Goal: Task Accomplishment & Management: Manage account settings

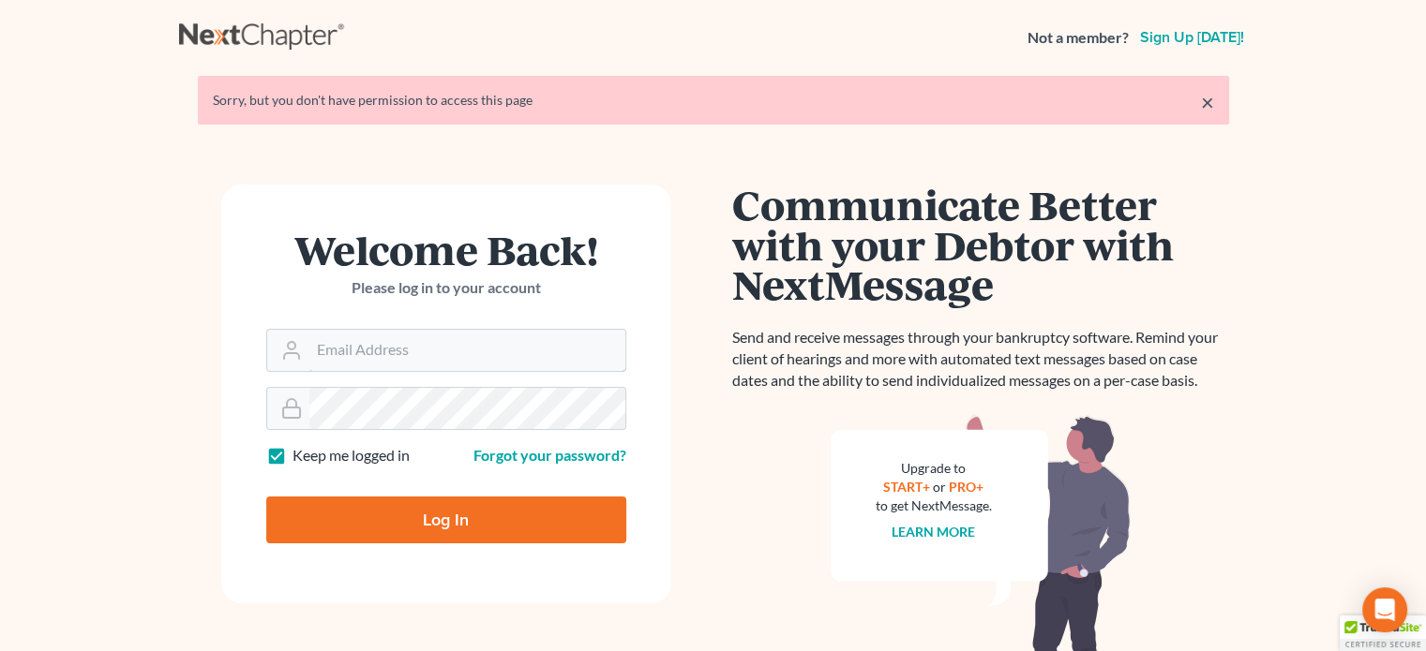
type input "[PERSON_NAME][EMAIL_ADDRESS][DOMAIN_NAME]"
click at [374, 523] on input "Log In" at bounding box center [446, 520] width 360 height 47
type input "Thinking..."
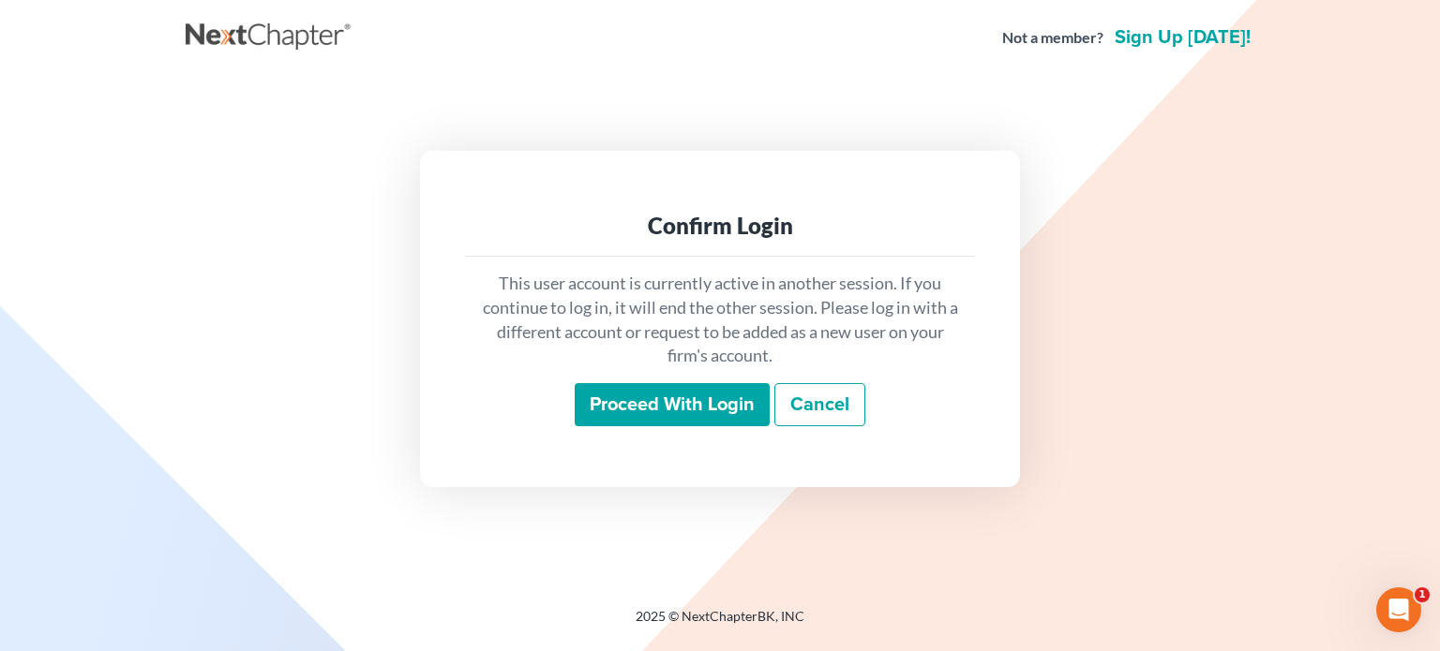
click at [632, 415] on input "Proceed with login" at bounding box center [672, 404] width 195 height 43
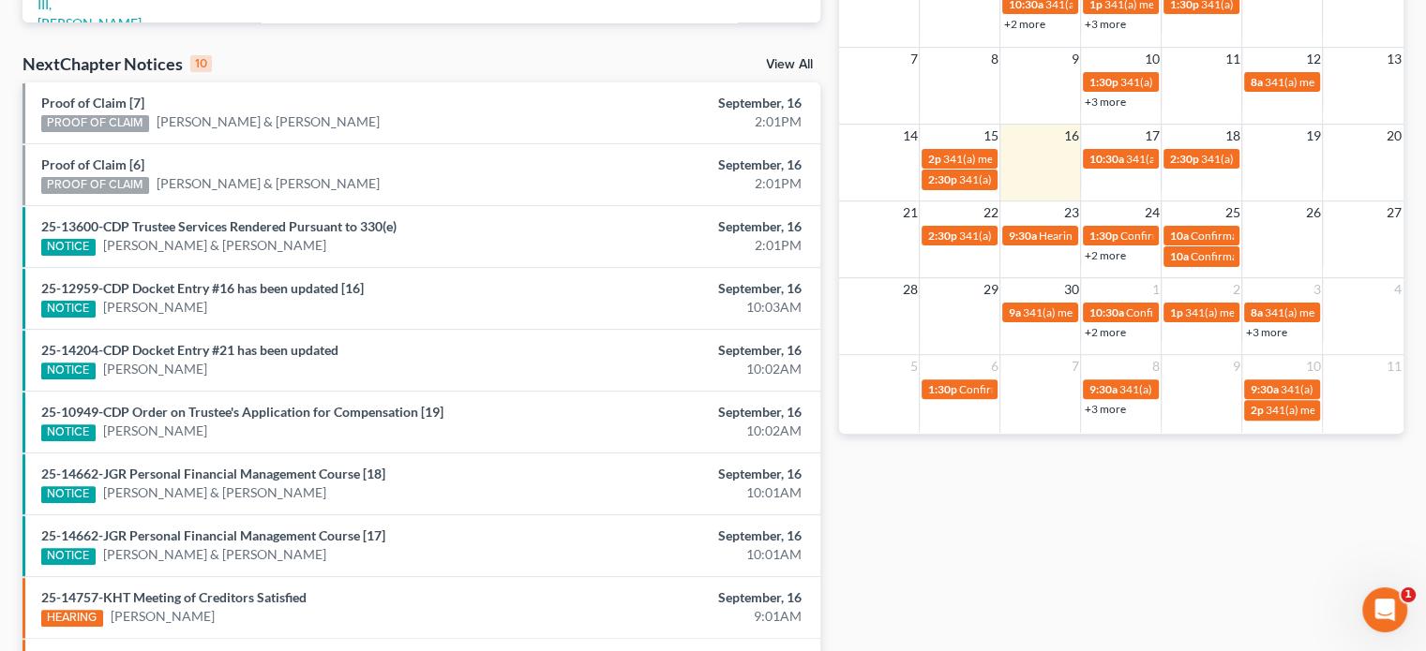
scroll to position [469, 0]
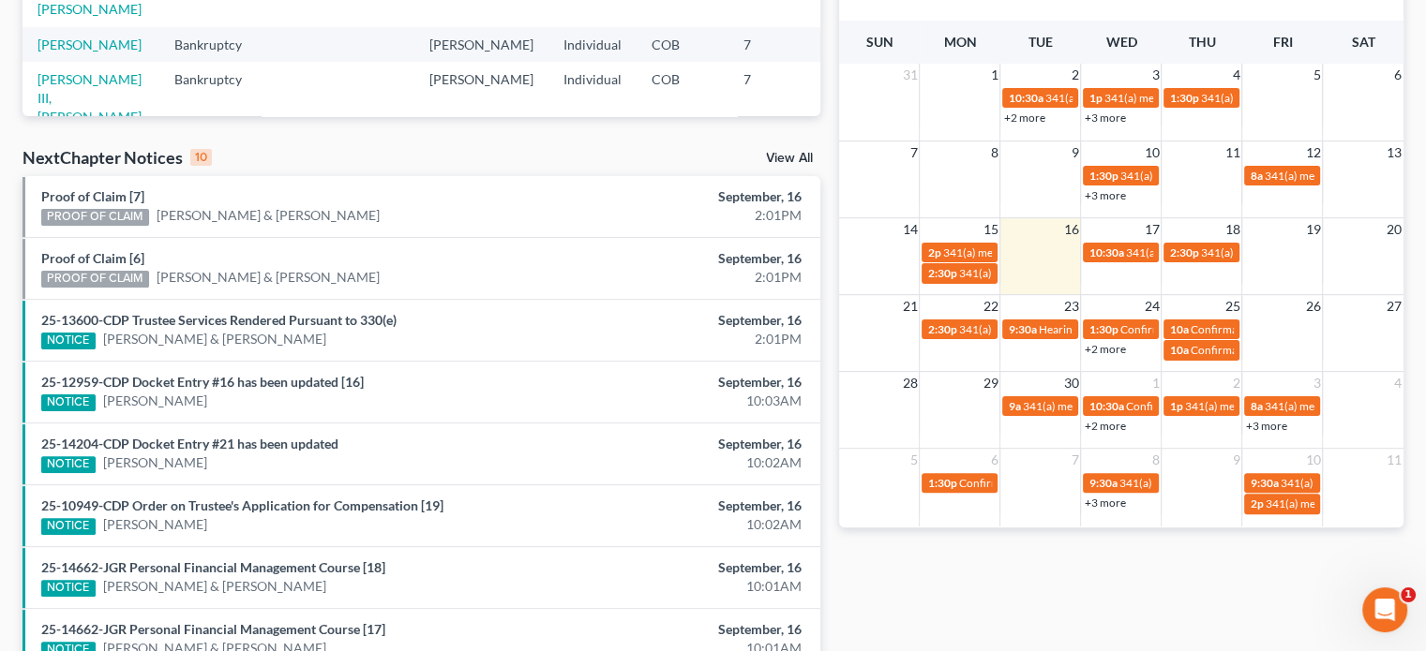
click at [1098, 352] on link "+2 more" at bounding box center [1103, 349] width 41 height 14
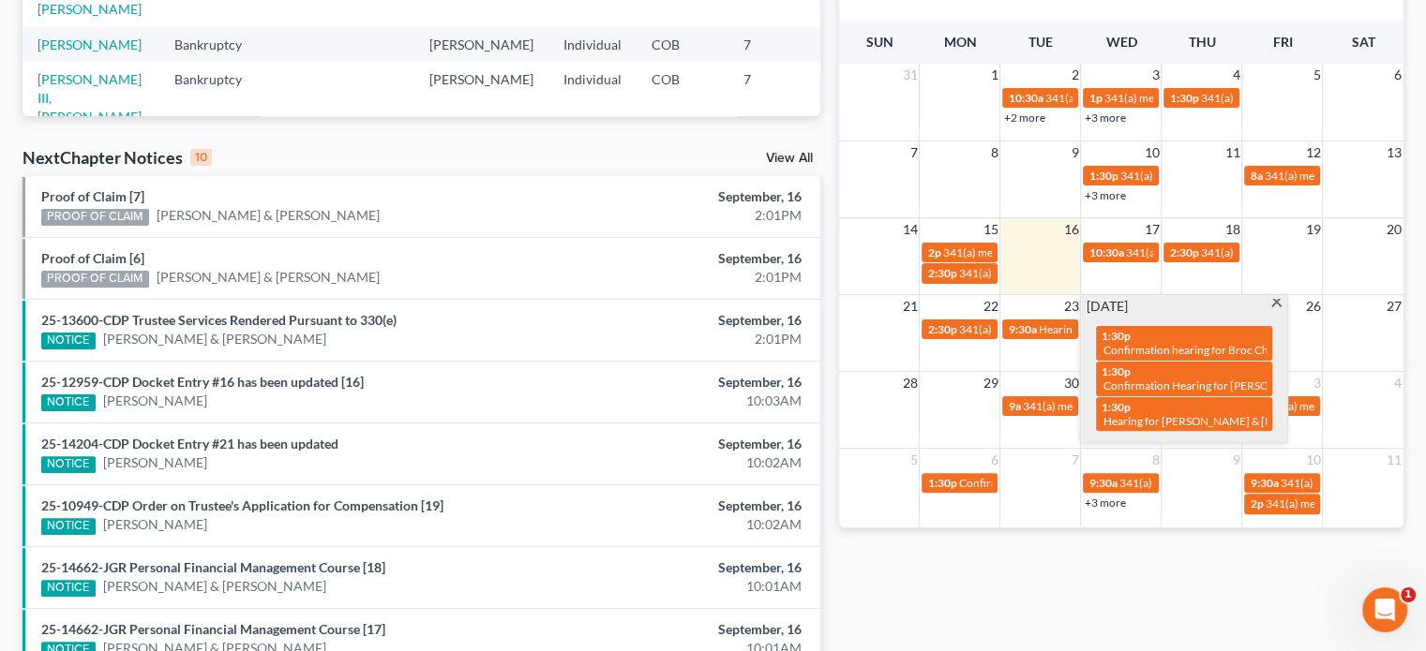
click at [1274, 304] on span at bounding box center [1276, 305] width 14 height 12
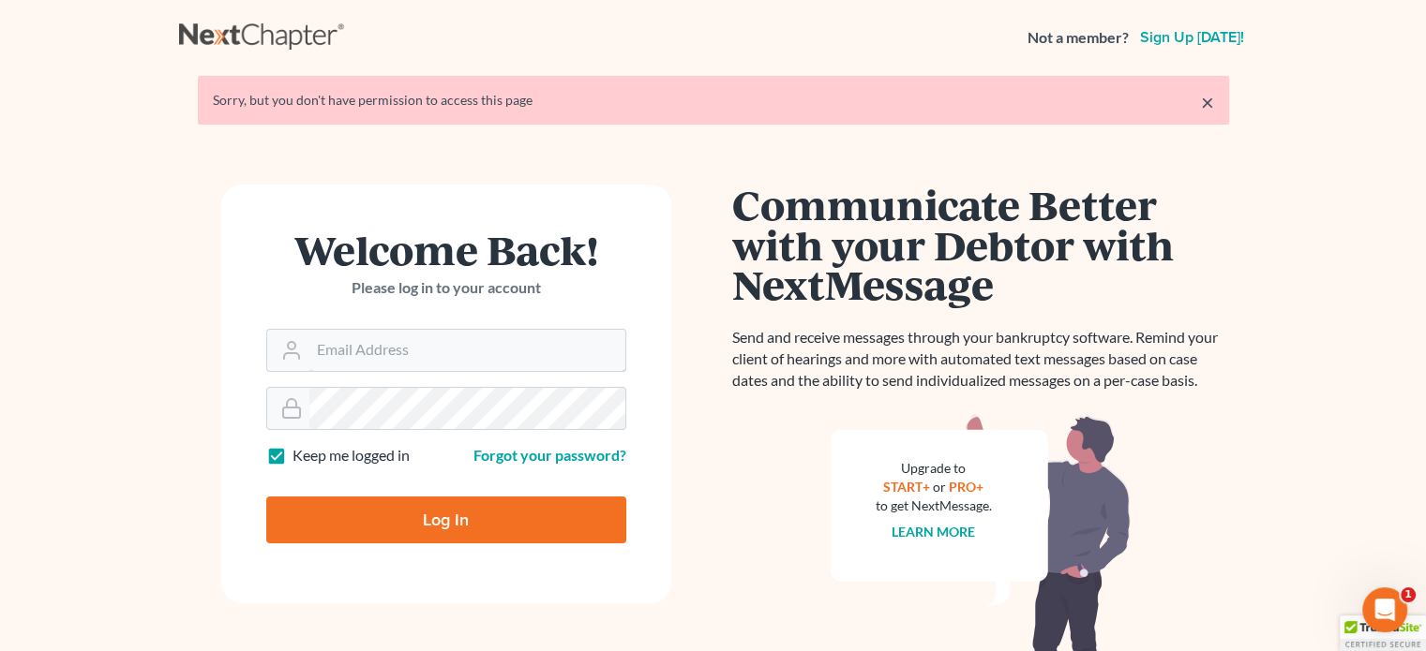
type input "[PERSON_NAME][EMAIL_ADDRESS][DOMAIN_NAME]"
click at [526, 523] on input "Log In" at bounding box center [446, 520] width 360 height 47
type input "Thinking..."
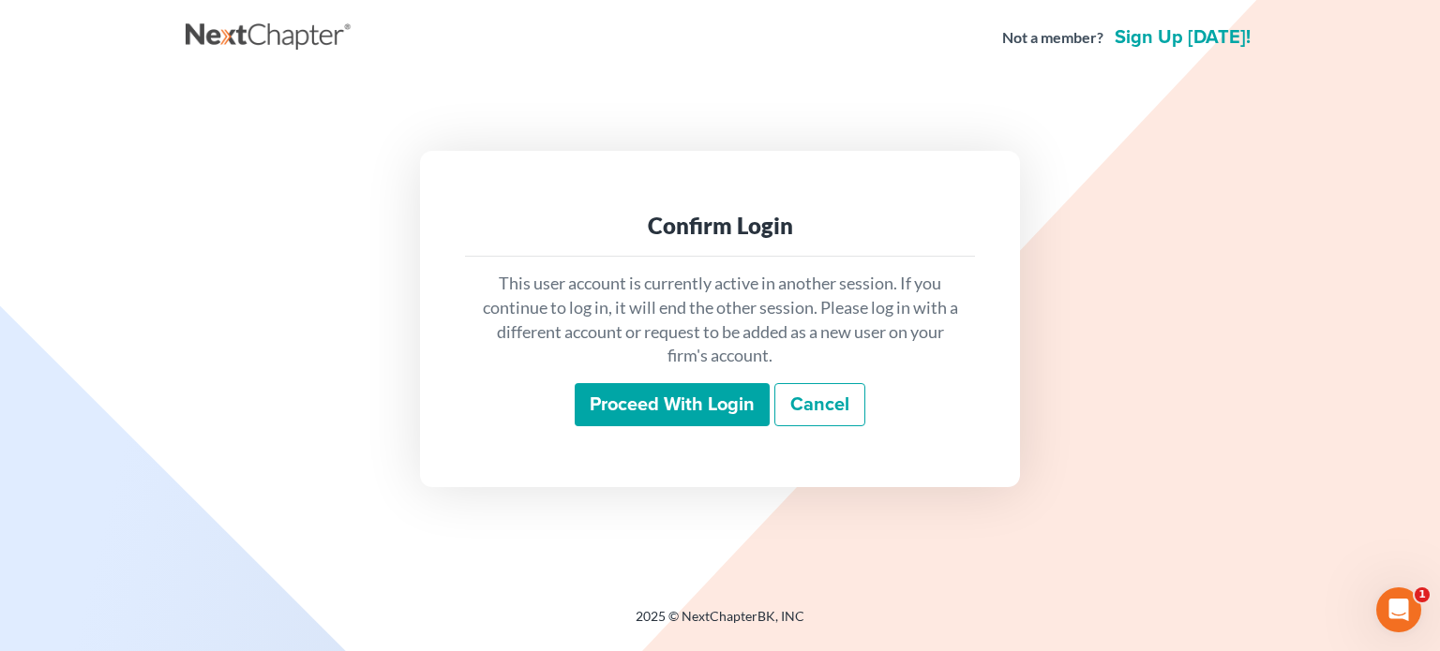
click at [596, 402] on input "Proceed with login" at bounding box center [672, 404] width 195 height 43
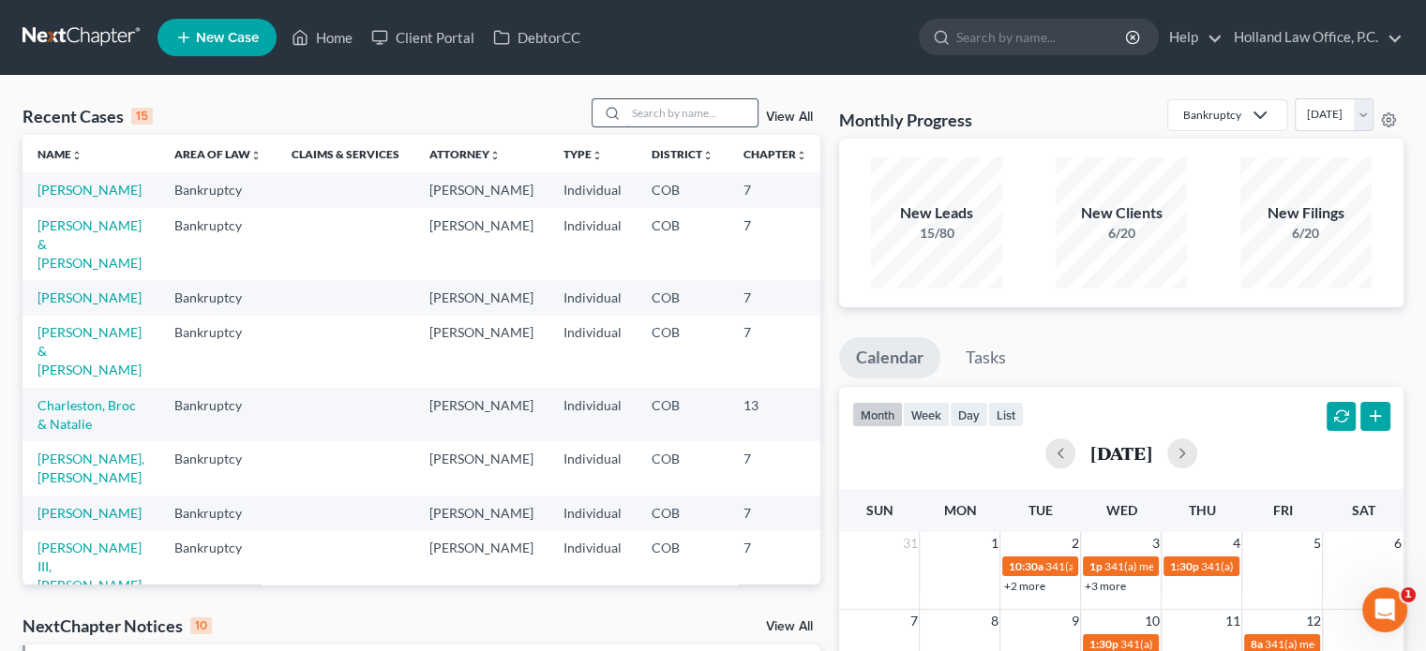
click at [671, 123] on input "search" at bounding box center [691, 112] width 131 height 27
paste input "Stien"
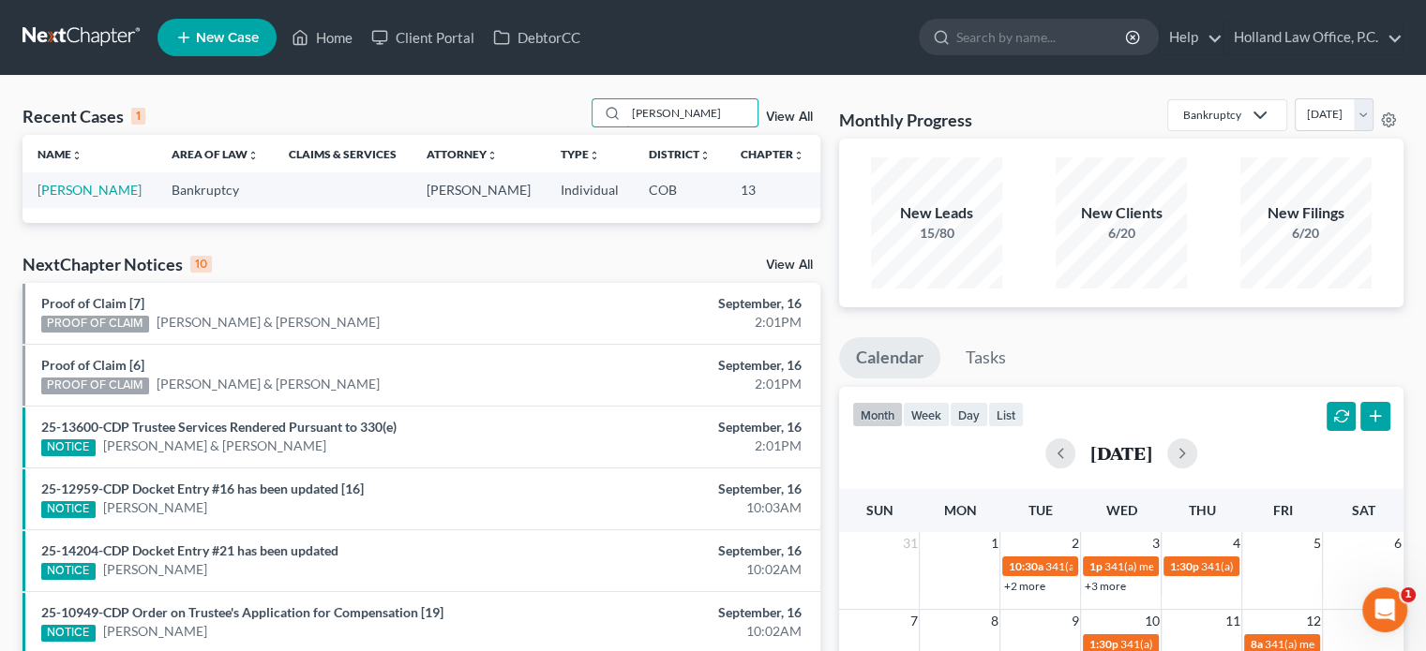
type input "Stien"
click at [55, 198] on link "[PERSON_NAME]" at bounding box center [89, 190] width 104 height 16
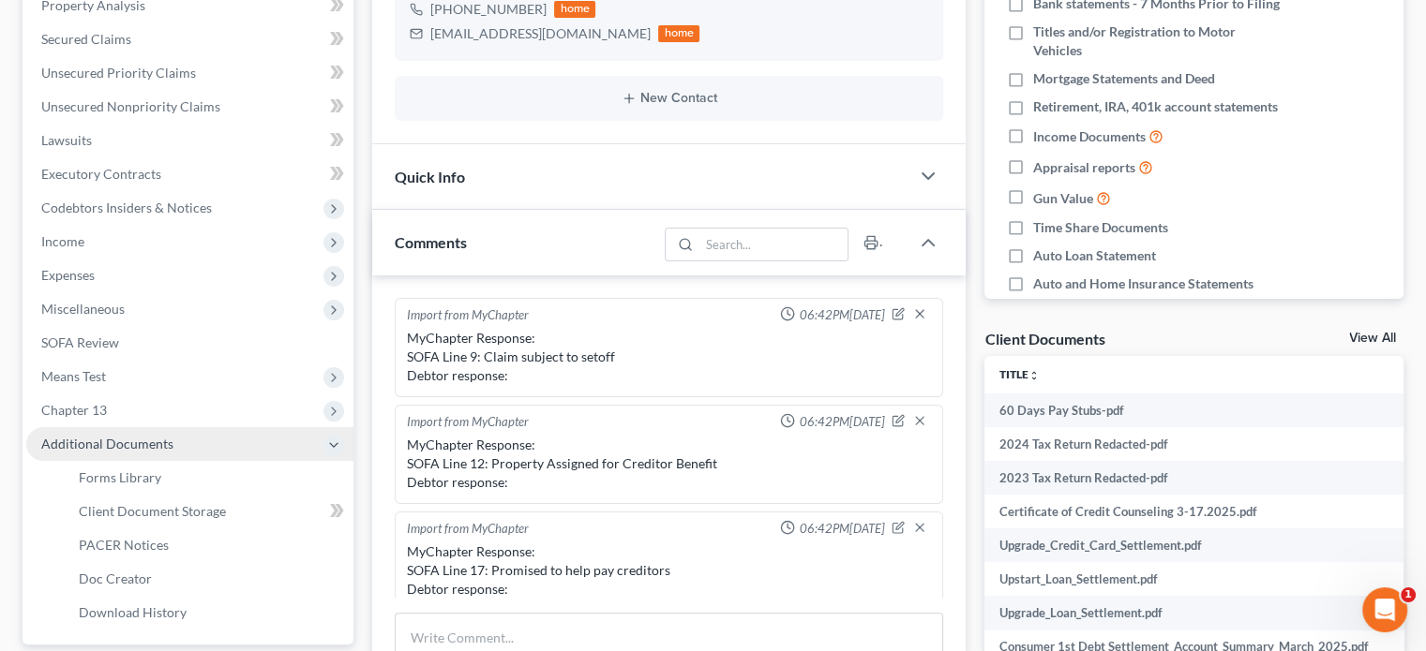
scroll to position [438, 0]
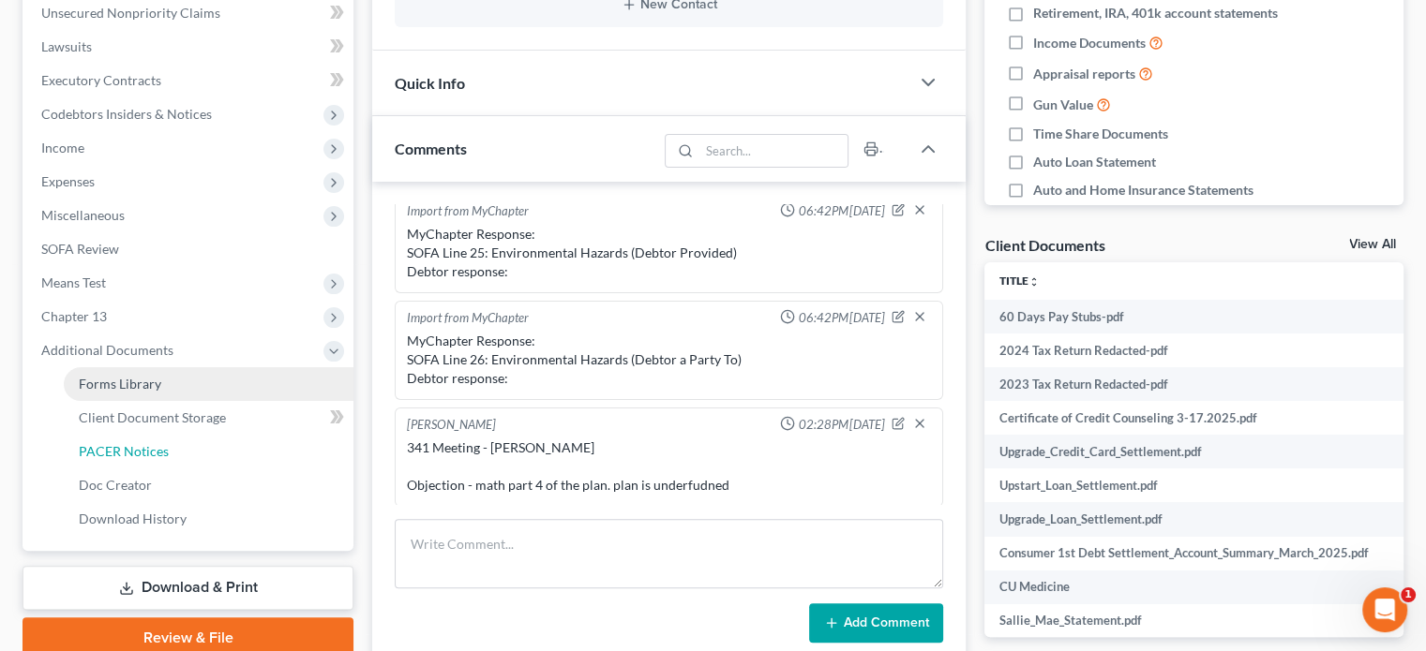
click at [128, 453] on span "PACER Notices" at bounding box center [124, 451] width 90 height 16
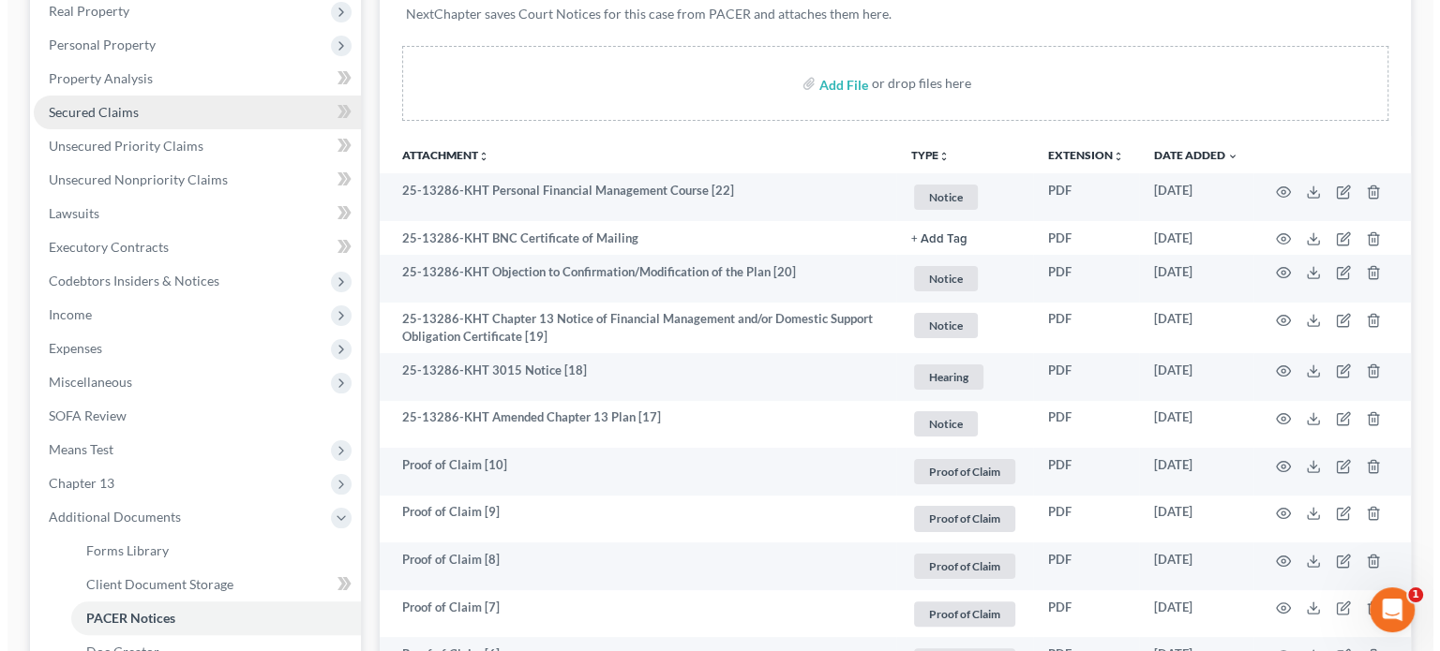
scroll to position [281, 0]
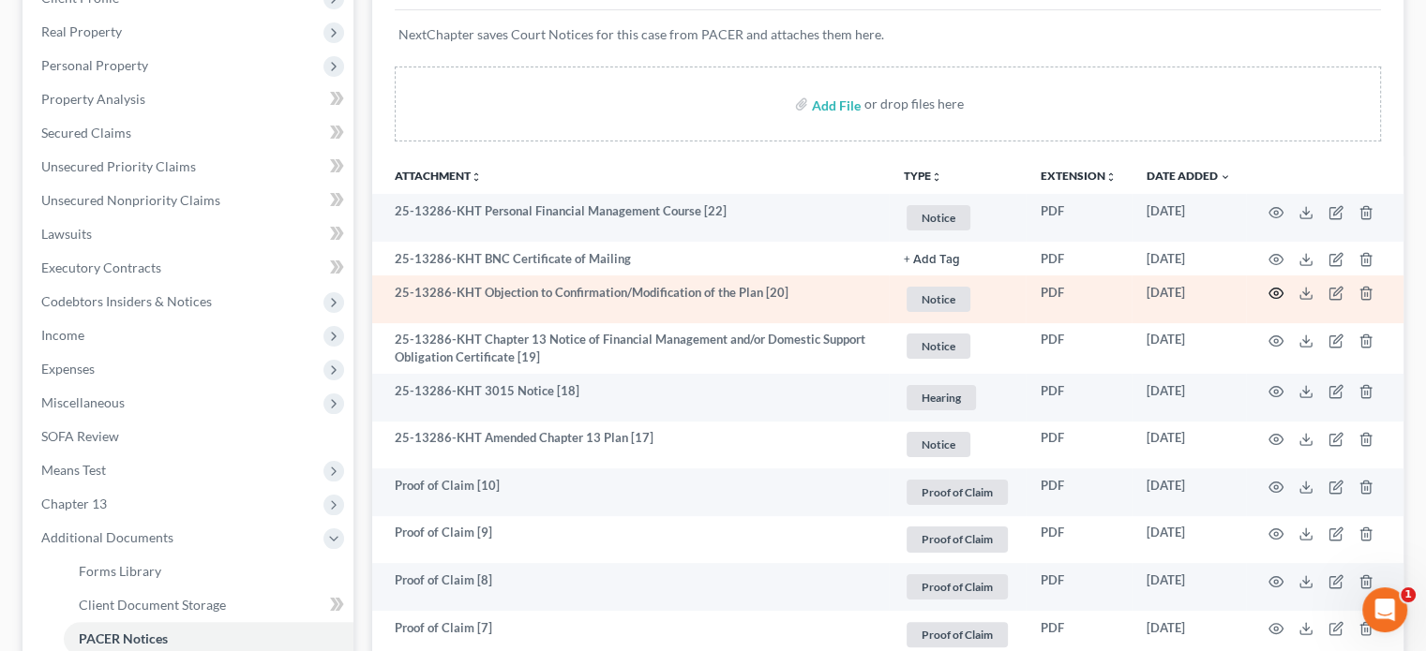
click at [1278, 297] on icon "button" at bounding box center [1276, 294] width 14 height 10
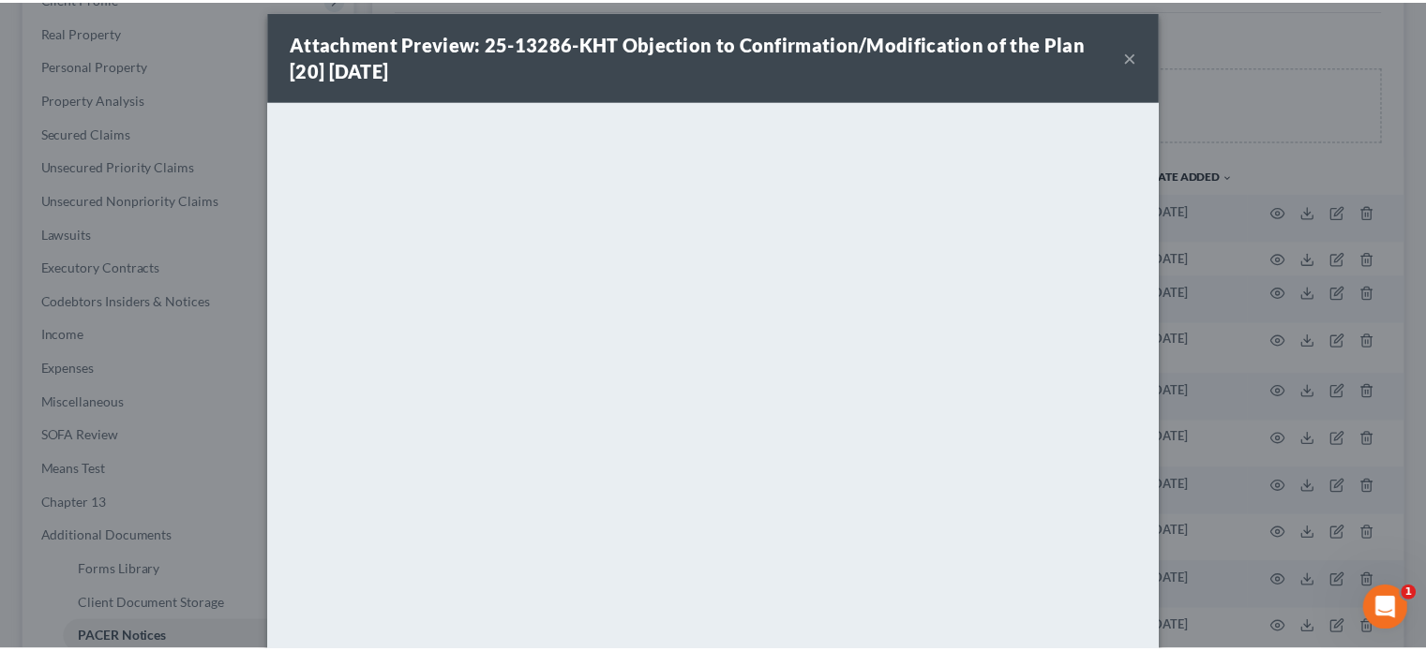
scroll to position [0, 0]
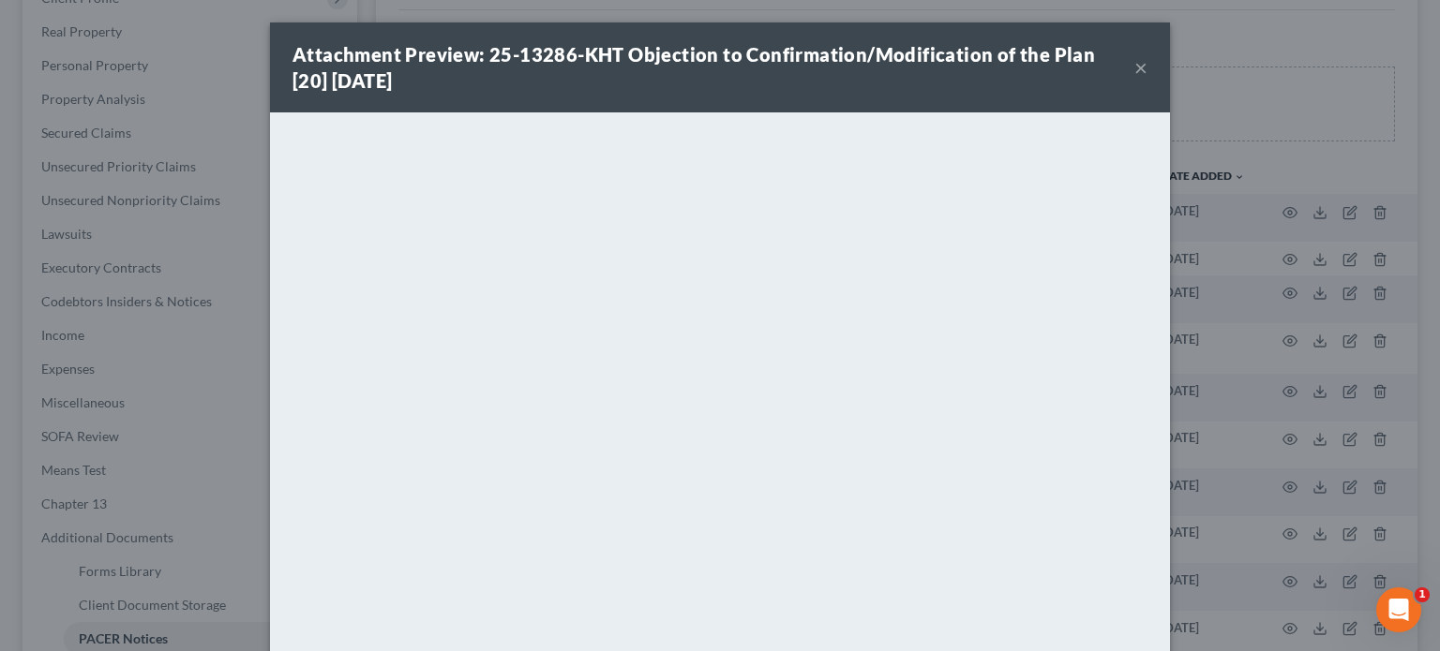
click at [1134, 73] on button "×" at bounding box center [1140, 67] width 13 height 22
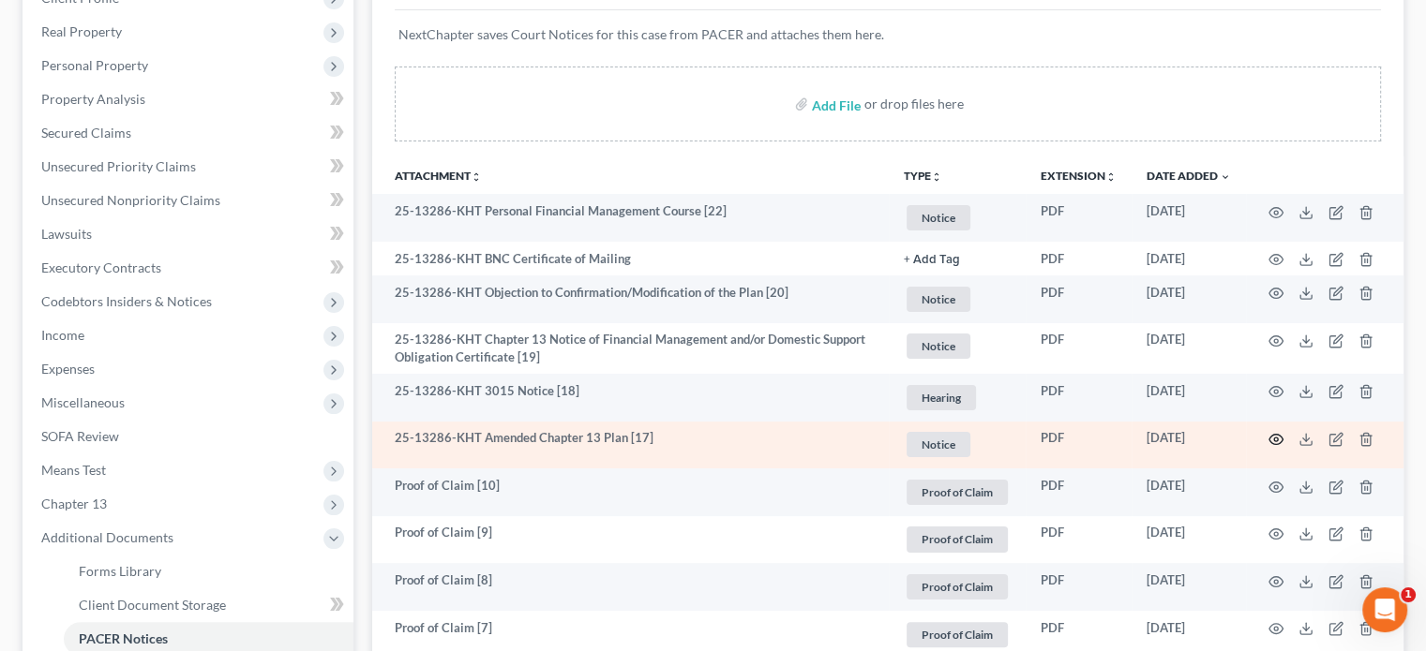
click at [1278, 440] on icon "button" at bounding box center [1275, 439] width 15 height 15
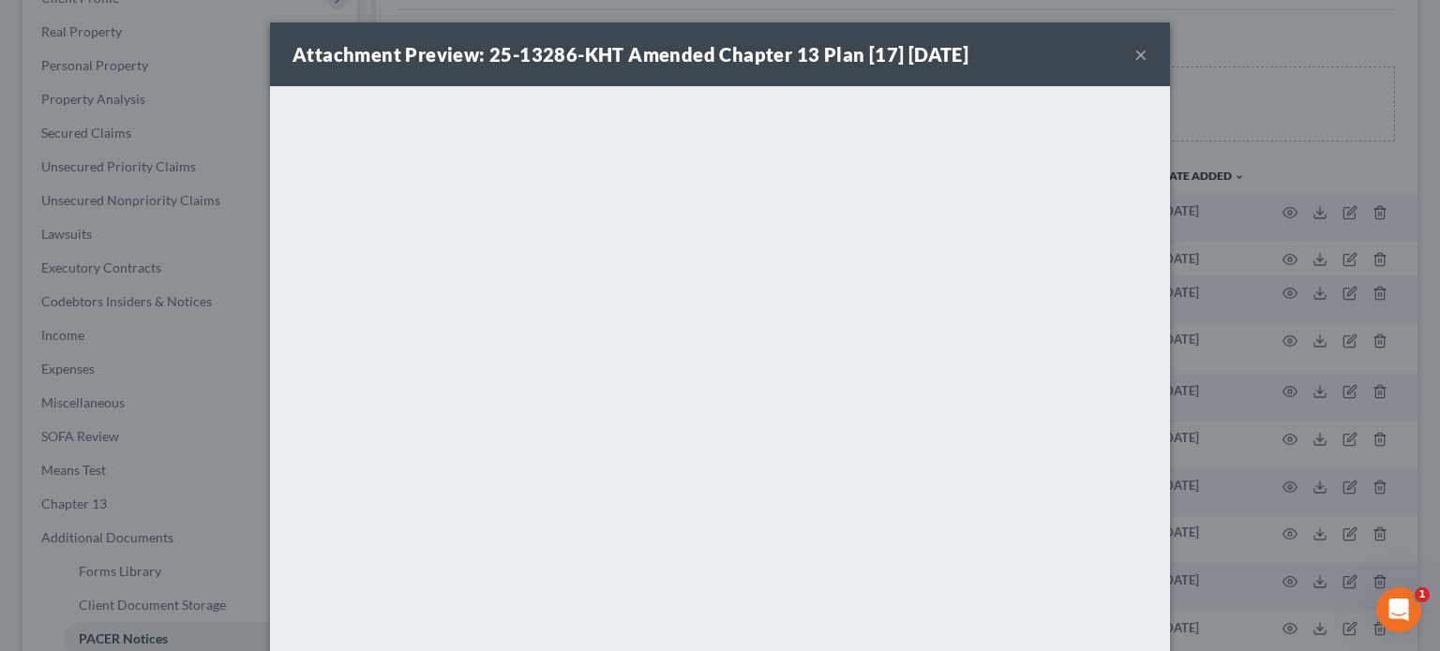
click at [1134, 52] on button "×" at bounding box center [1140, 54] width 13 height 22
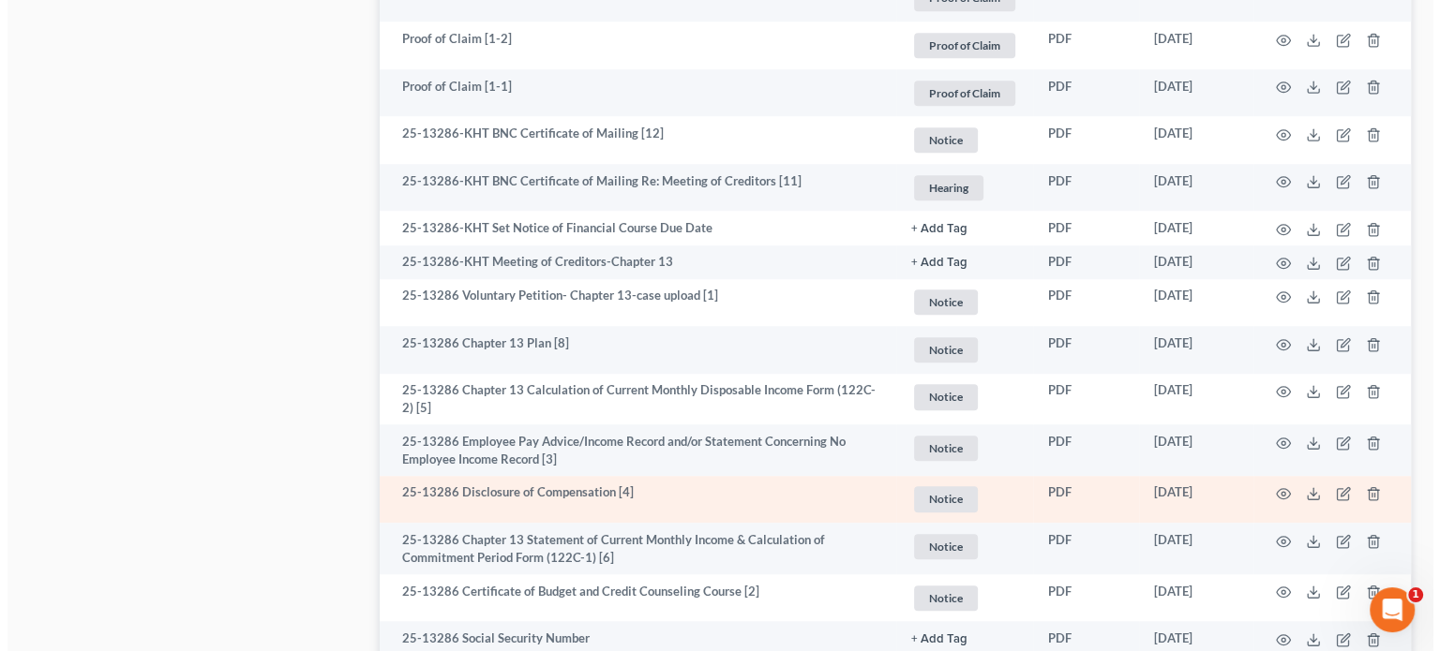
scroll to position [1307, 0]
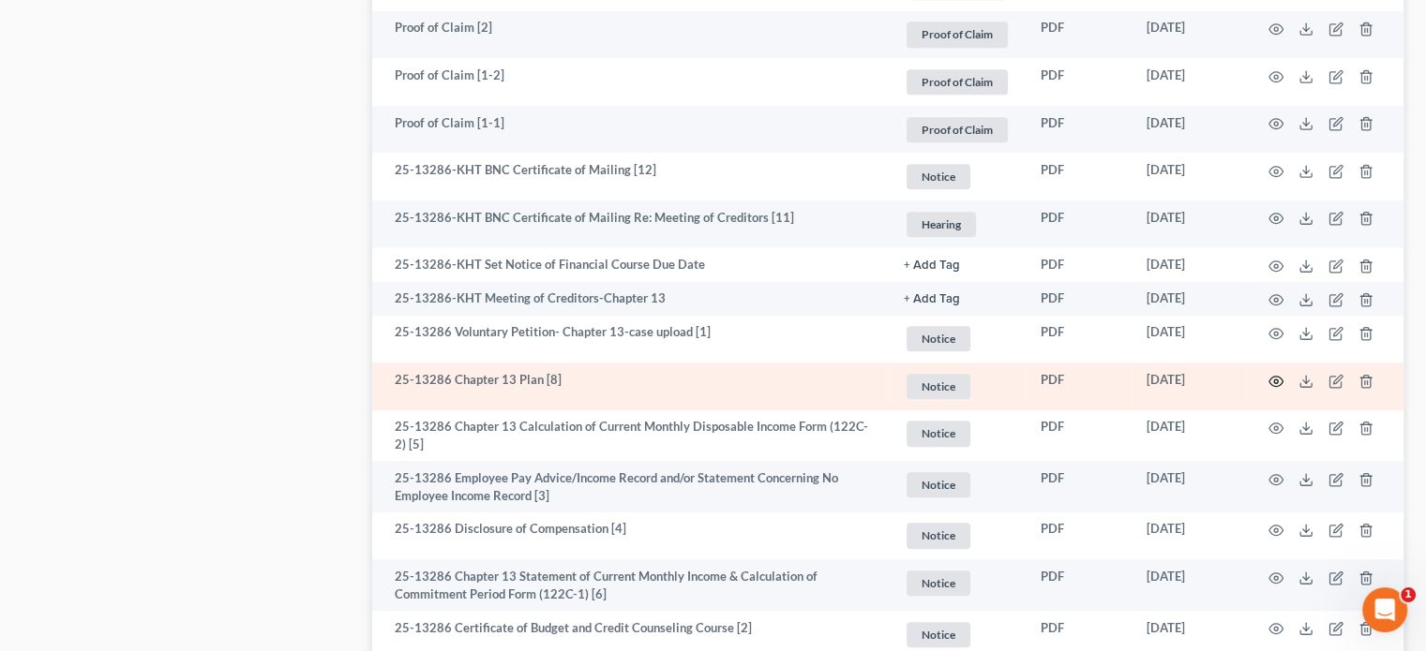
click at [1276, 381] on circle "button" at bounding box center [1276, 382] width 4 height 4
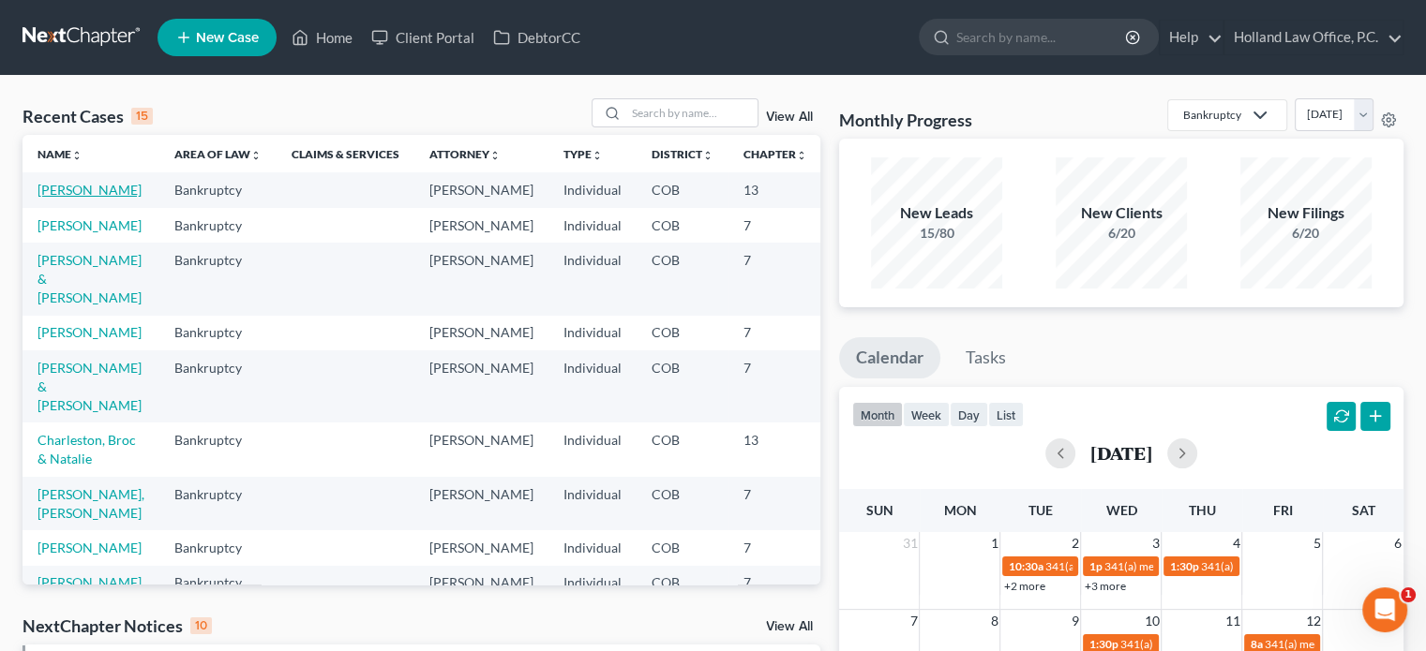
click at [68, 198] on link "Stien, Johnathan" at bounding box center [89, 190] width 104 height 16
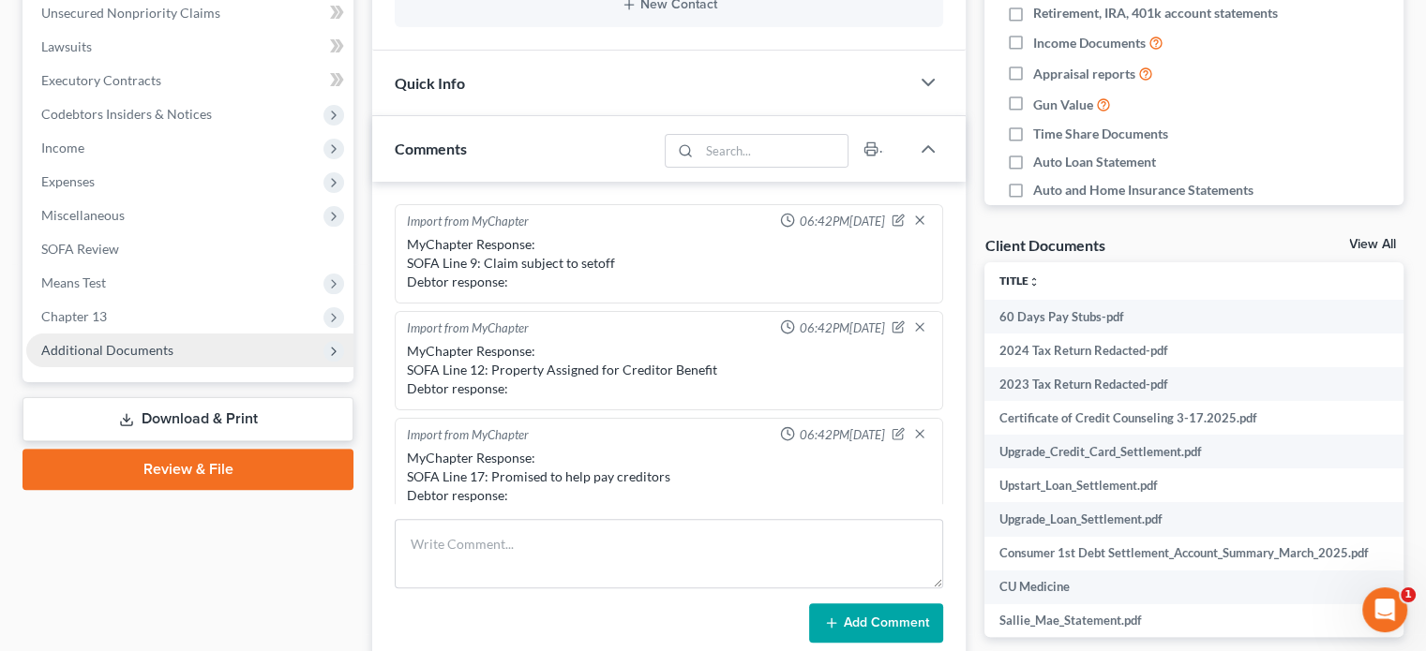
scroll to position [438, 0]
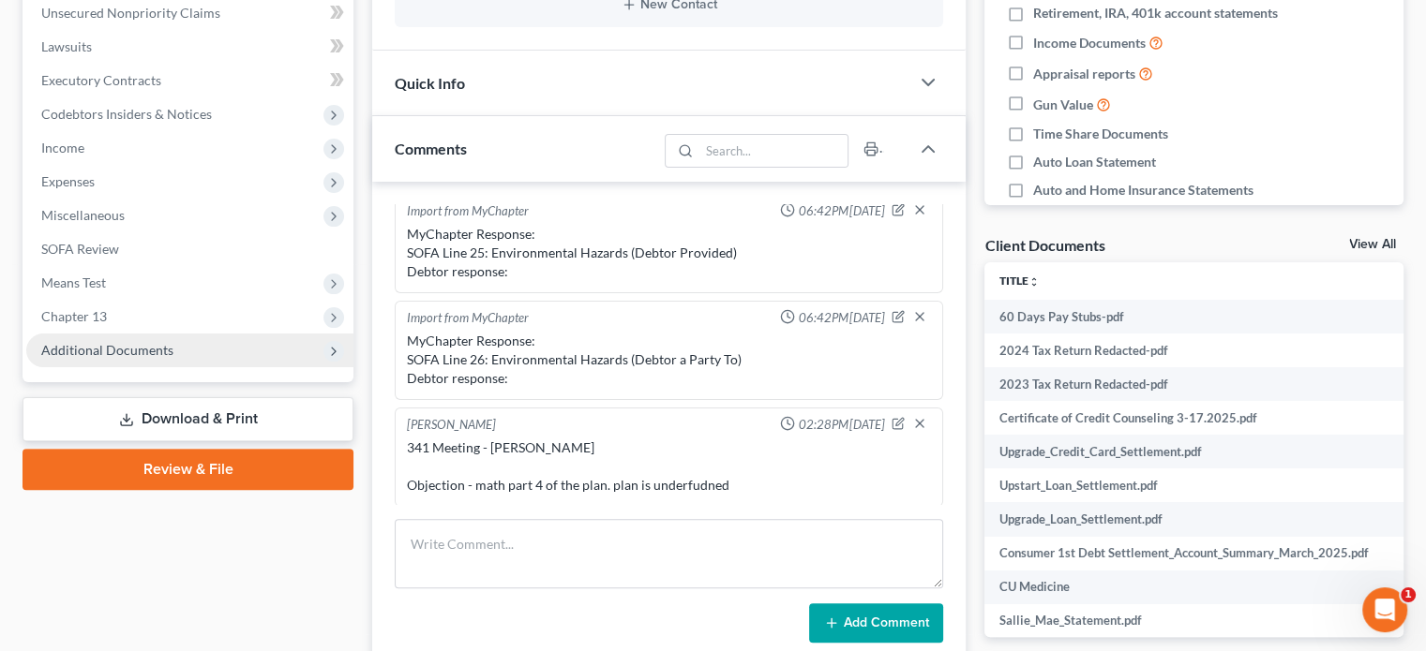
click at [95, 350] on span "Additional Documents" at bounding box center [107, 350] width 132 height 16
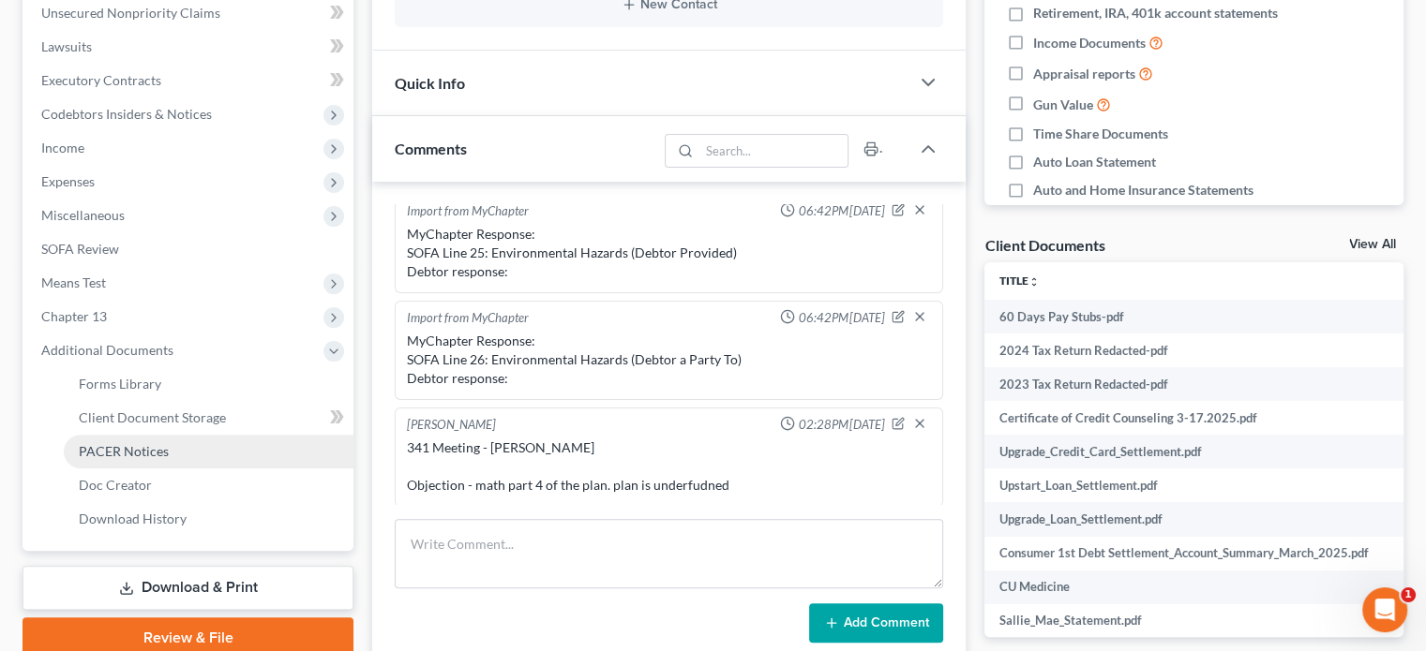
click at [123, 456] on span "PACER Notices" at bounding box center [124, 451] width 90 height 16
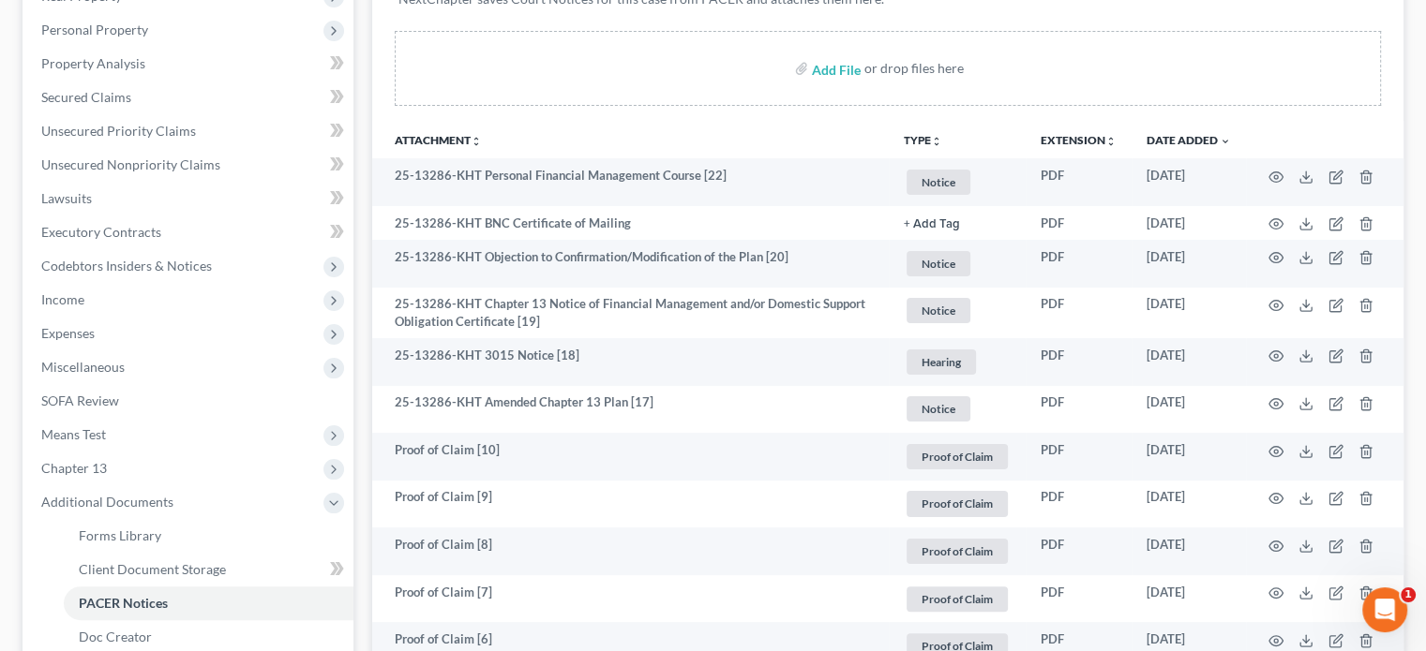
scroll to position [276, 0]
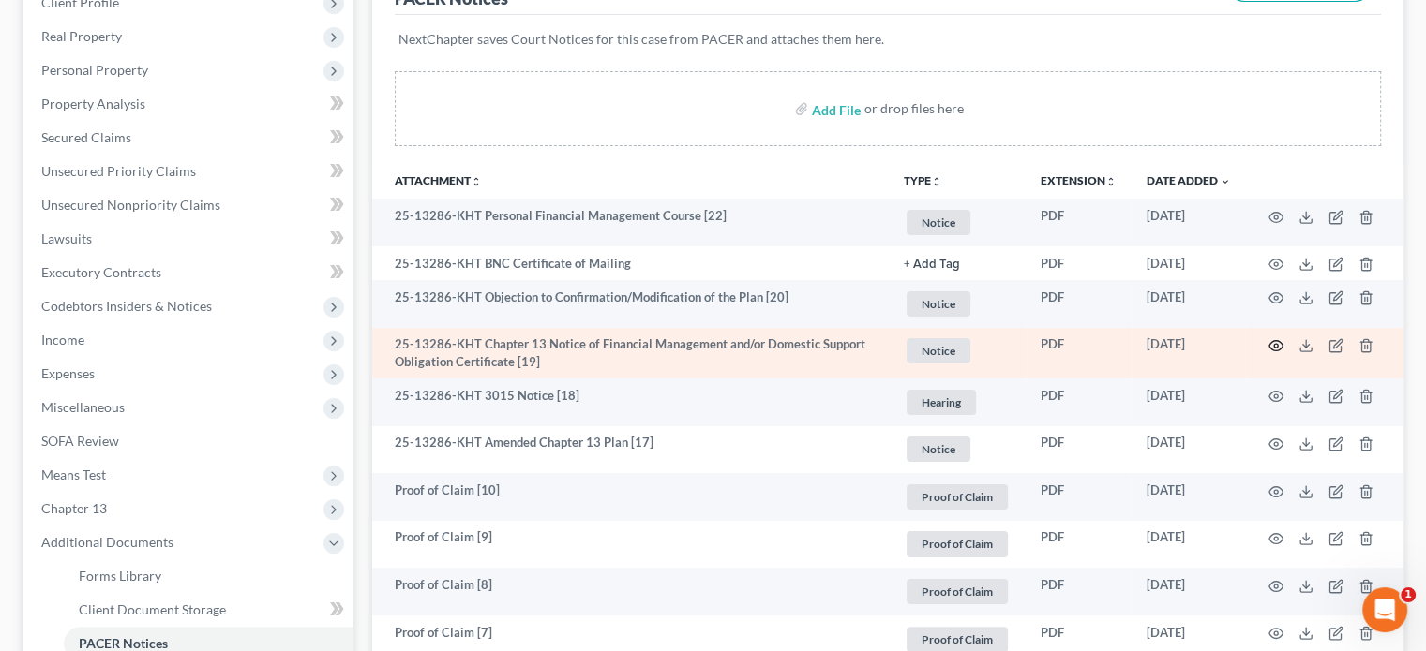
click at [1271, 346] on icon "button" at bounding box center [1275, 345] width 15 height 15
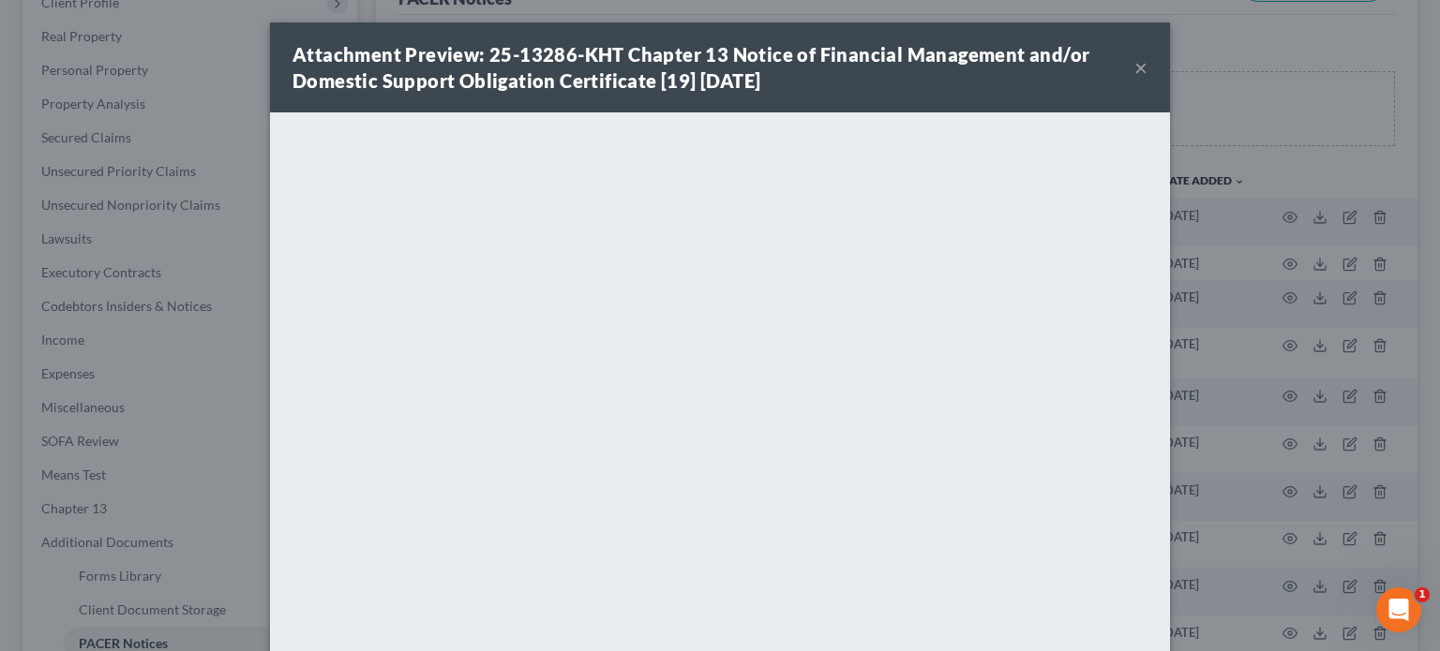
click at [1134, 67] on button "×" at bounding box center [1140, 67] width 13 height 22
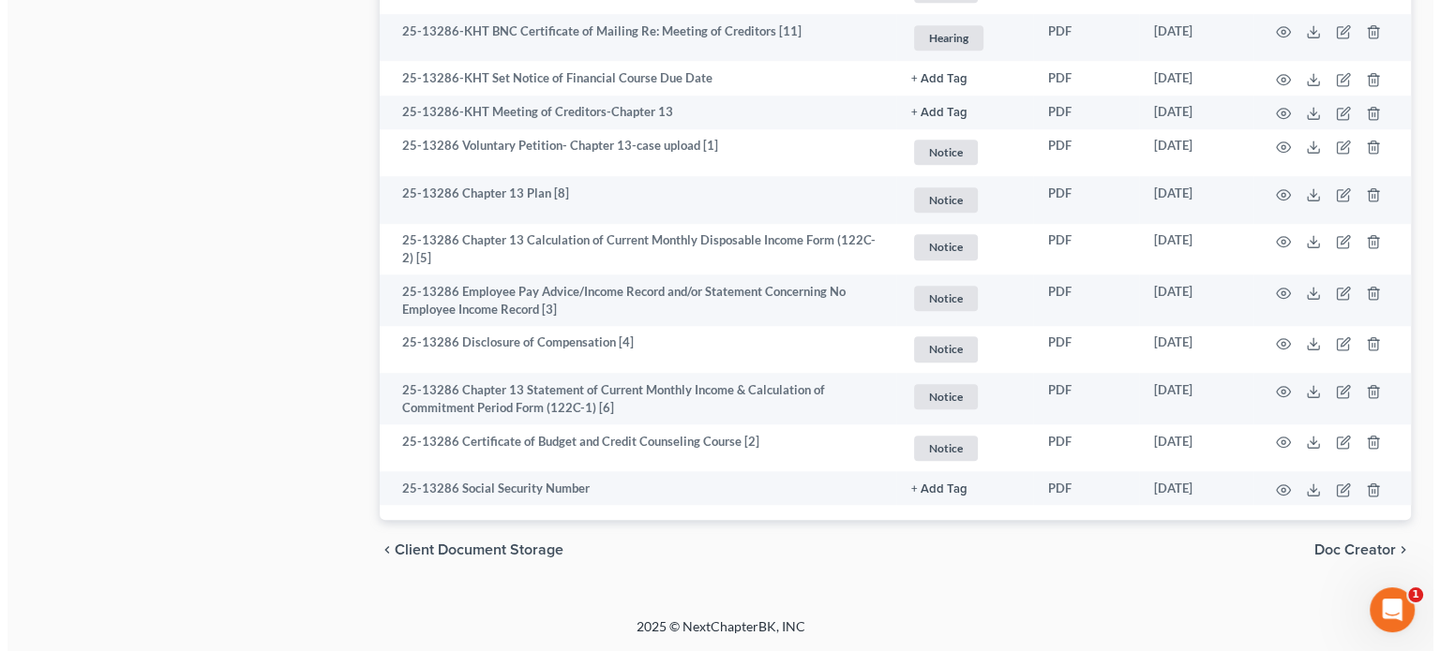
scroll to position [1401, 0]
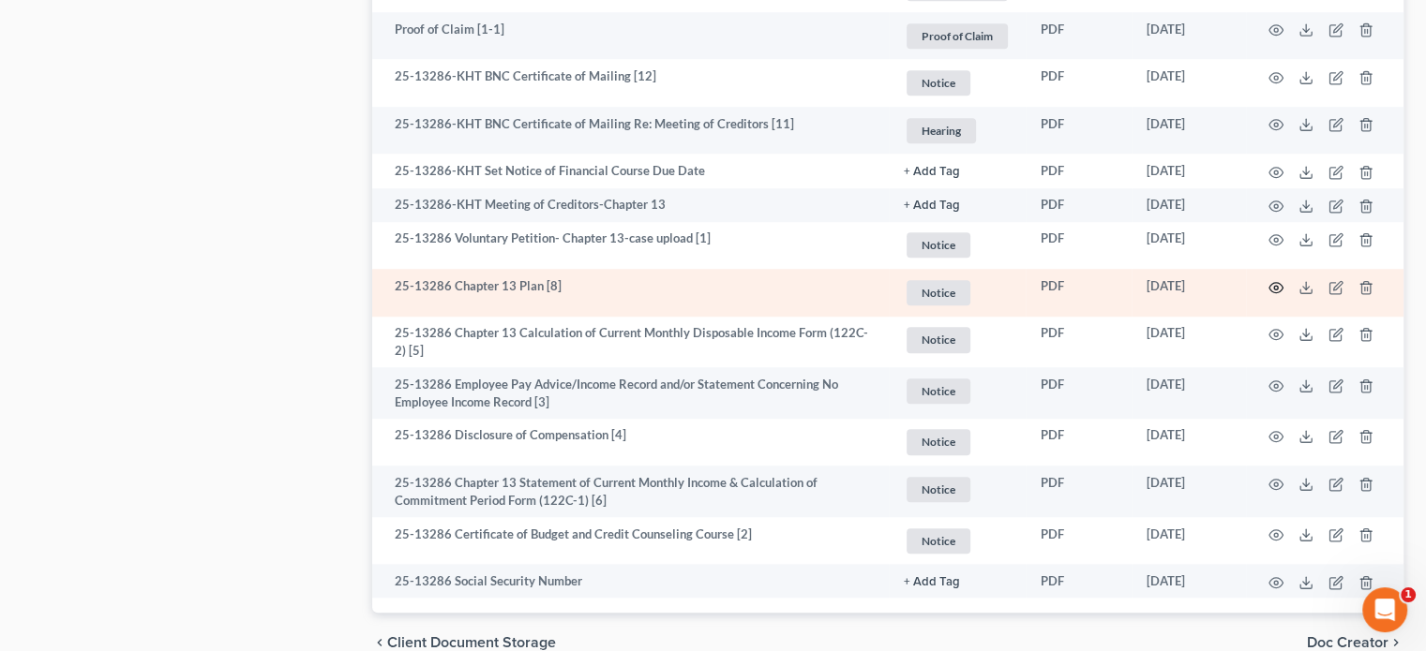
click at [1273, 285] on icon "button" at bounding box center [1275, 287] width 15 height 15
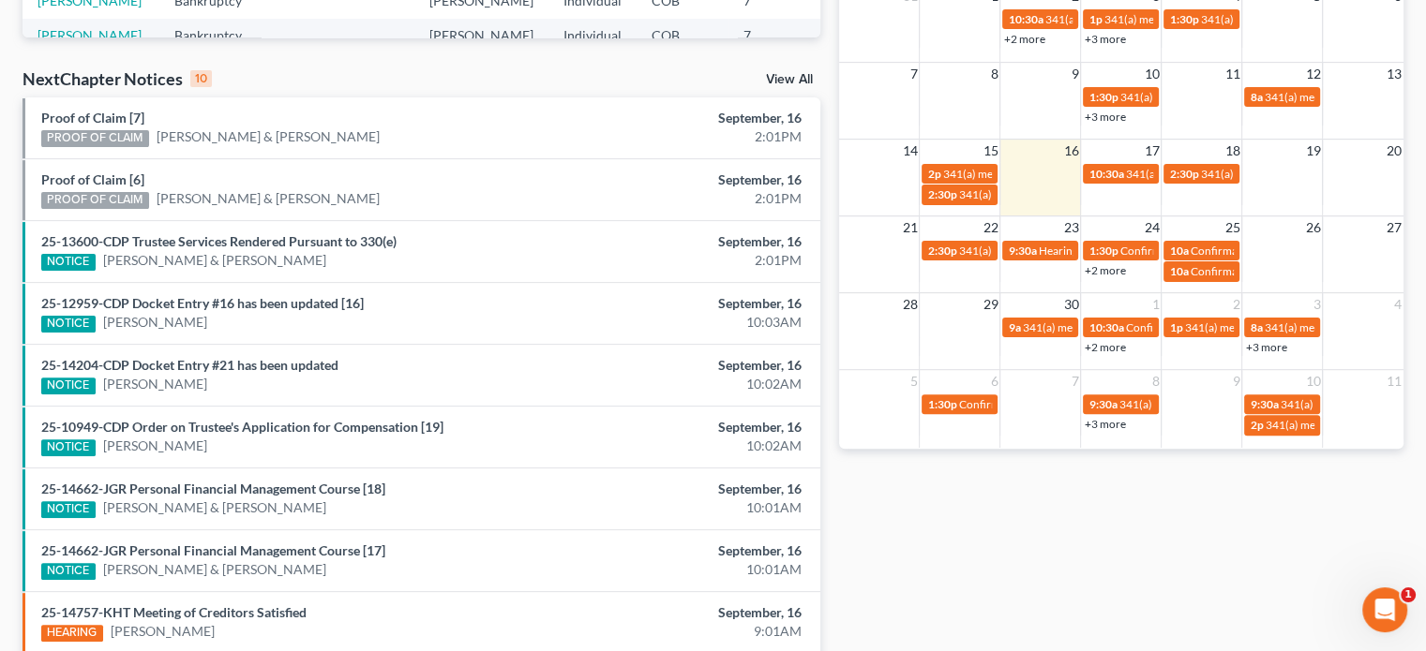
scroll to position [502, 0]
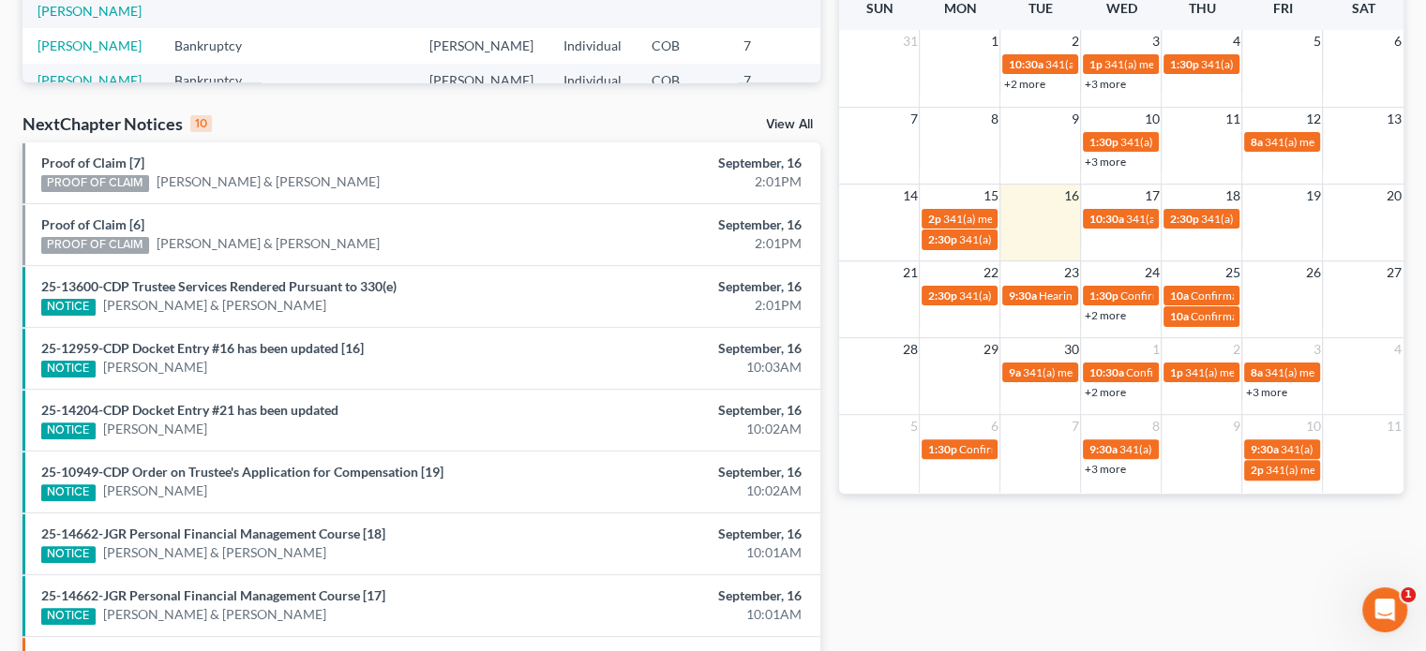
click at [1118, 314] on link "+2 more" at bounding box center [1103, 315] width 41 height 14
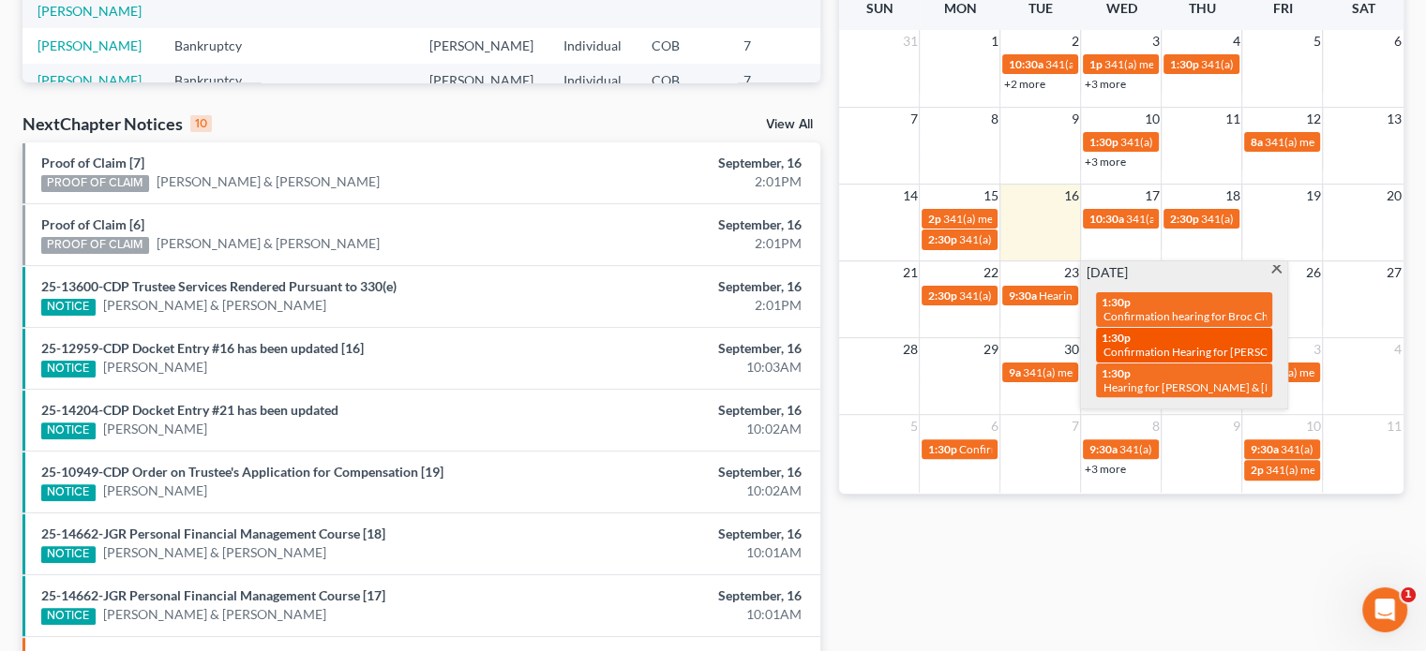
click at [1132, 340] on div "1:30p Confirmation Hearing for Johnathan Stien" at bounding box center [1183, 345] width 165 height 29
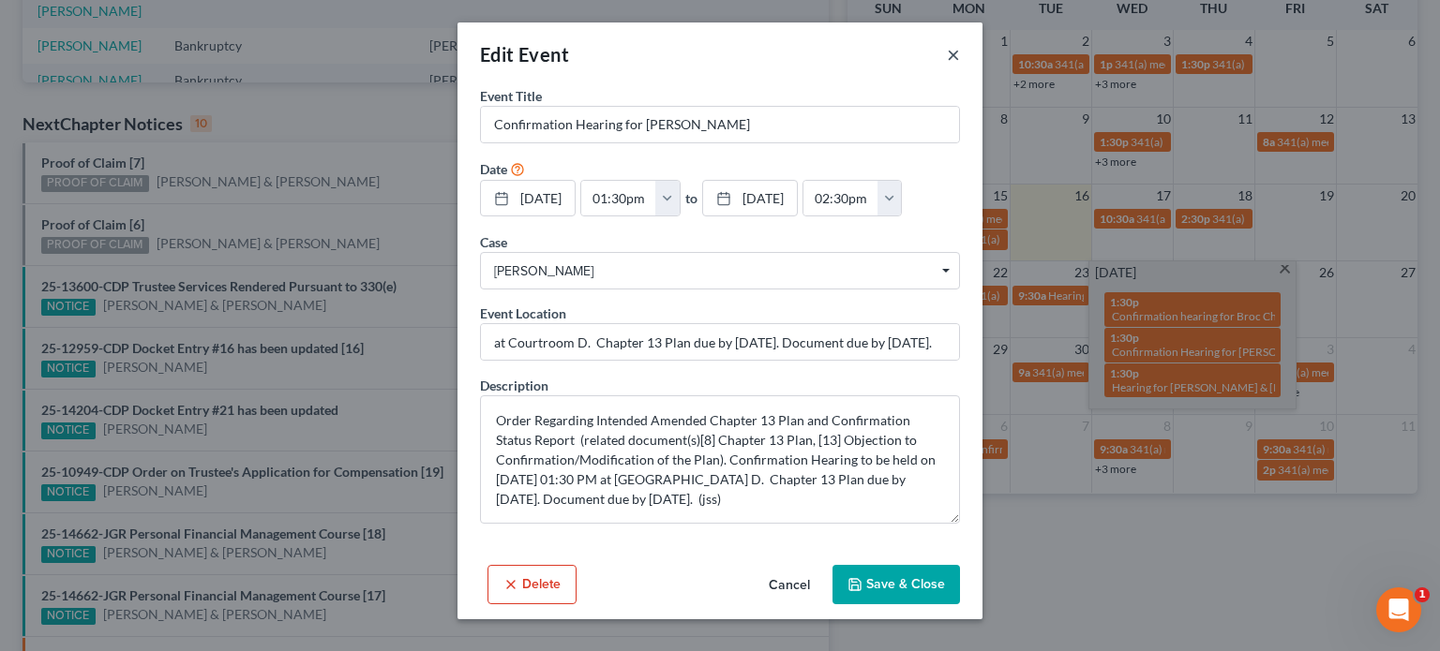
click at [956, 57] on button "×" at bounding box center [953, 54] width 13 height 22
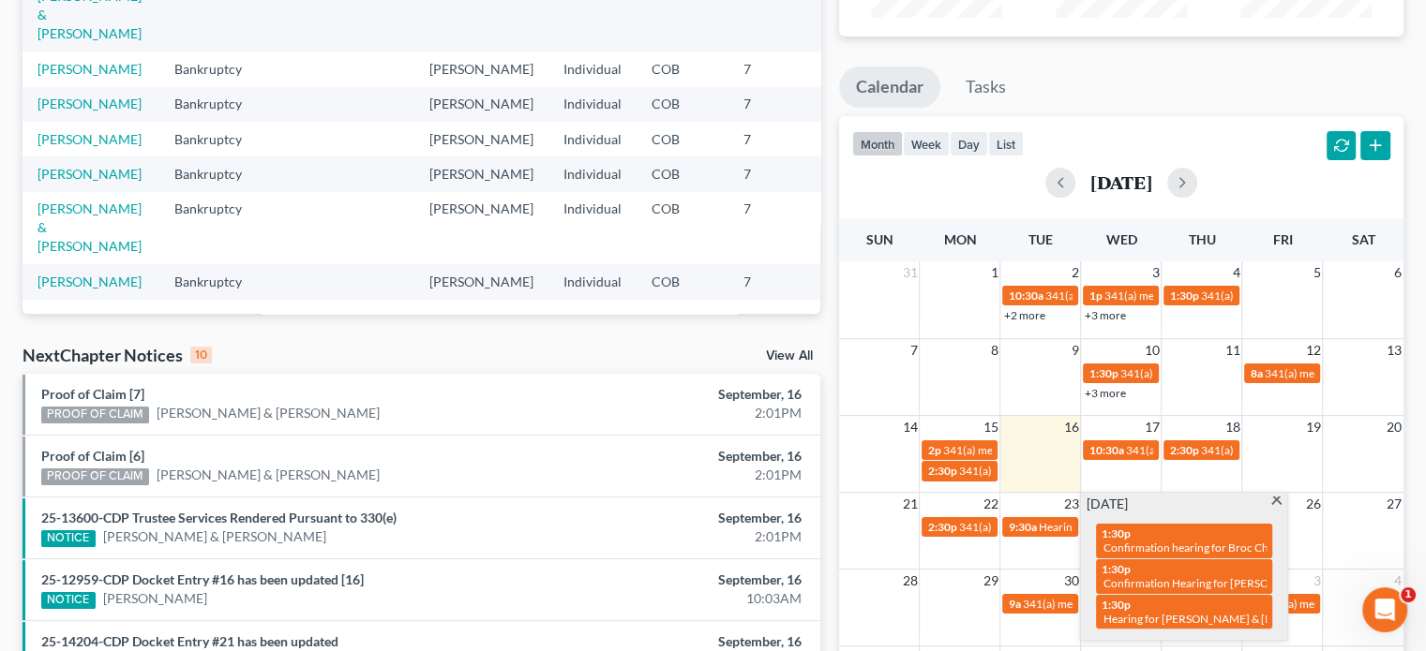
scroll to position [281, 0]
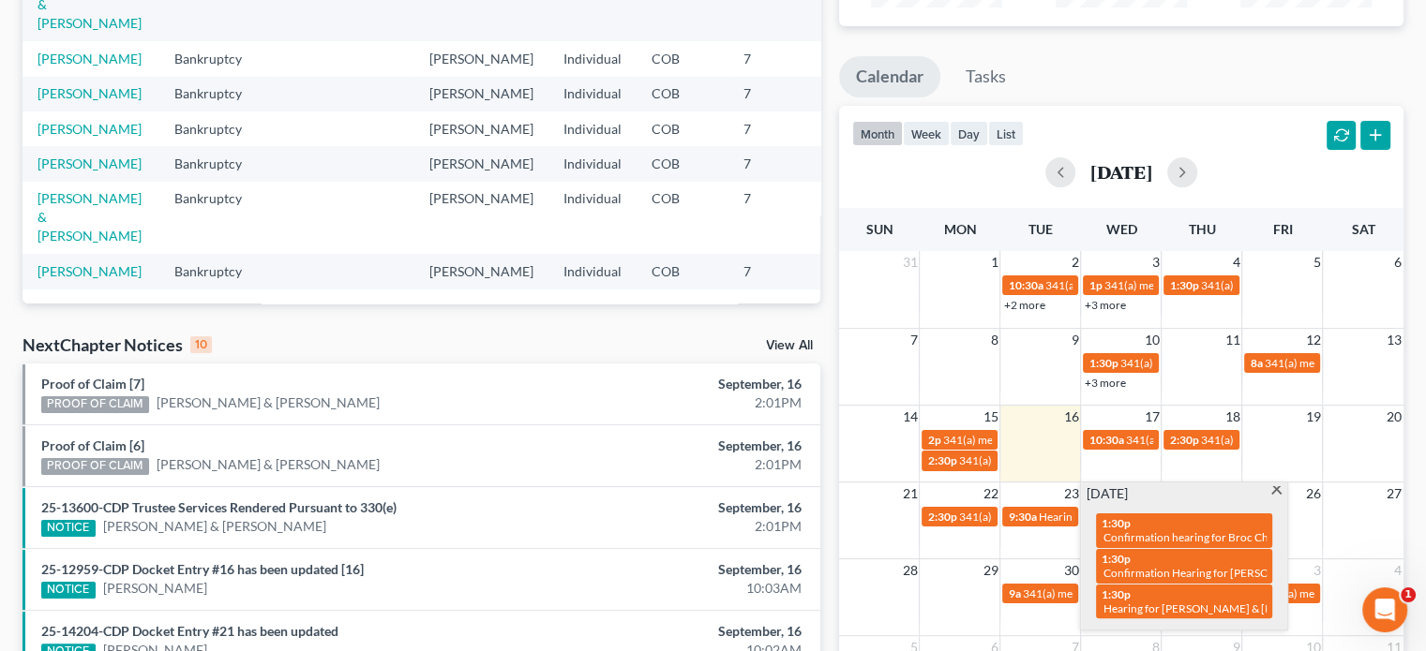
click at [1280, 492] on span at bounding box center [1276, 492] width 14 height 12
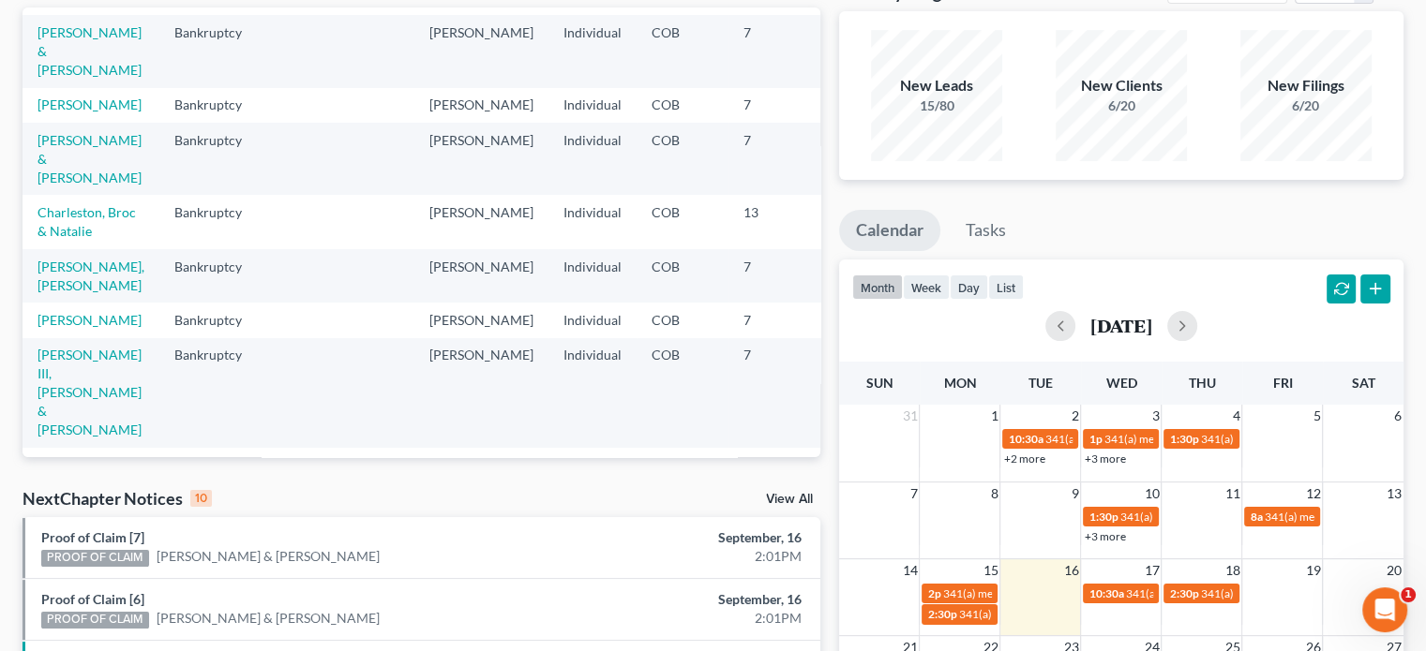
scroll to position [0, 0]
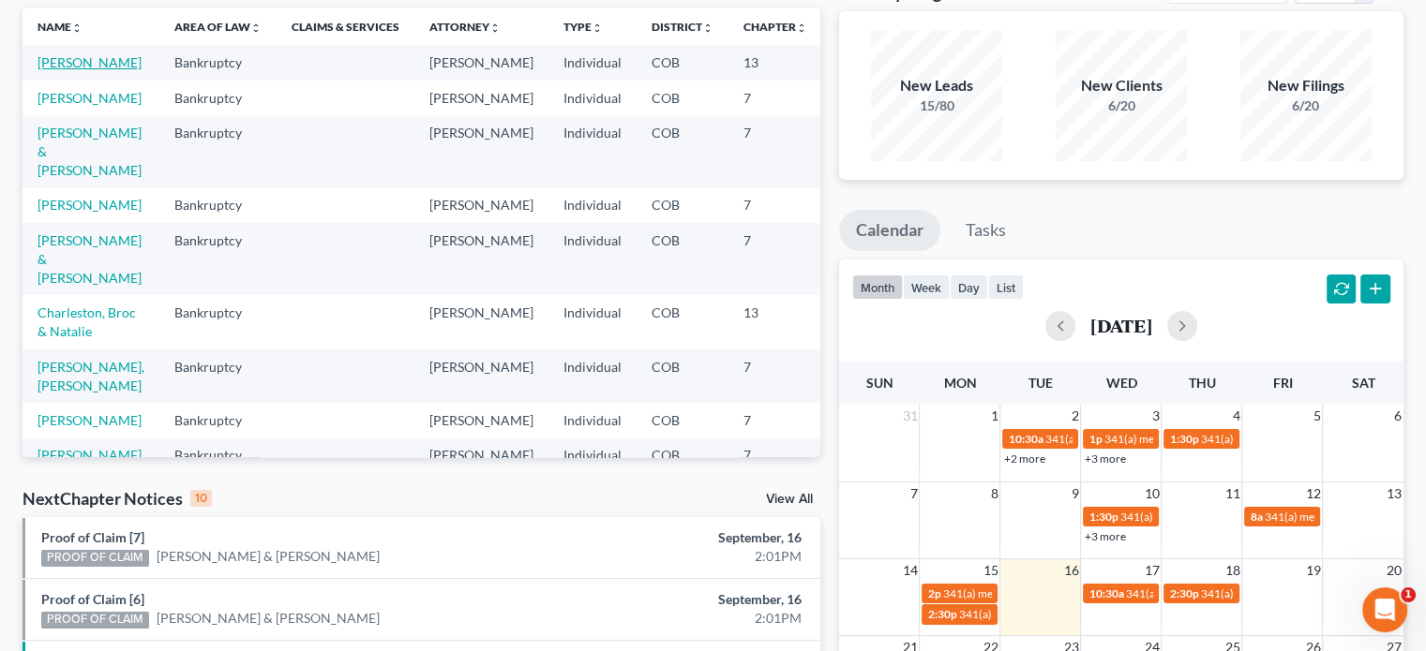
click at [73, 70] on link "[PERSON_NAME]" at bounding box center [89, 62] width 104 height 16
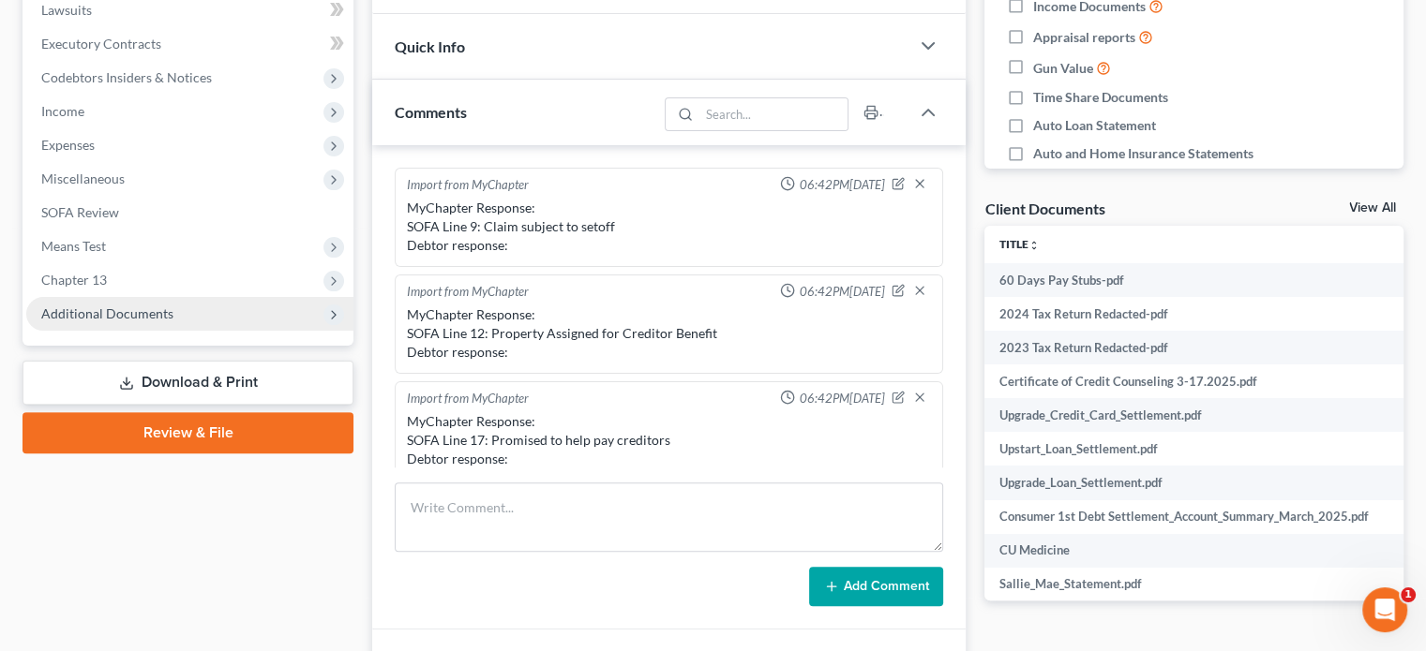
scroll to position [438, 0]
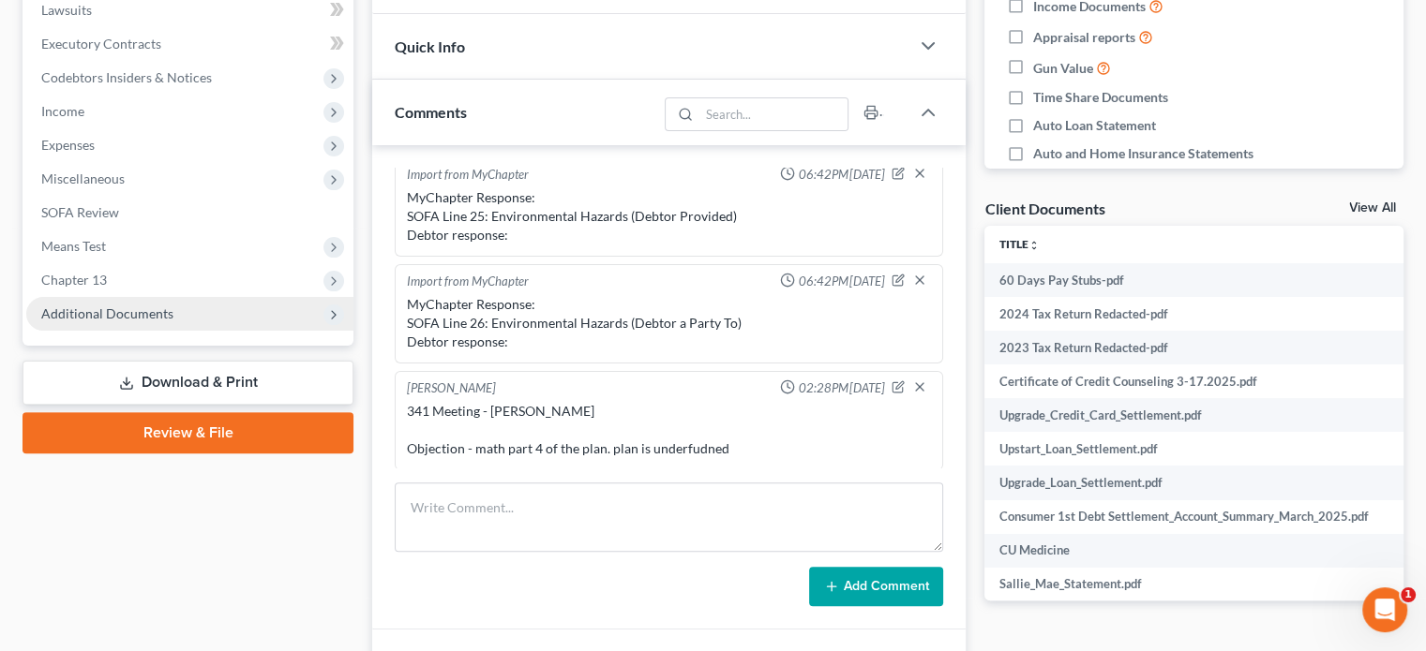
click at [105, 315] on span "Additional Documents" at bounding box center [107, 314] width 132 height 16
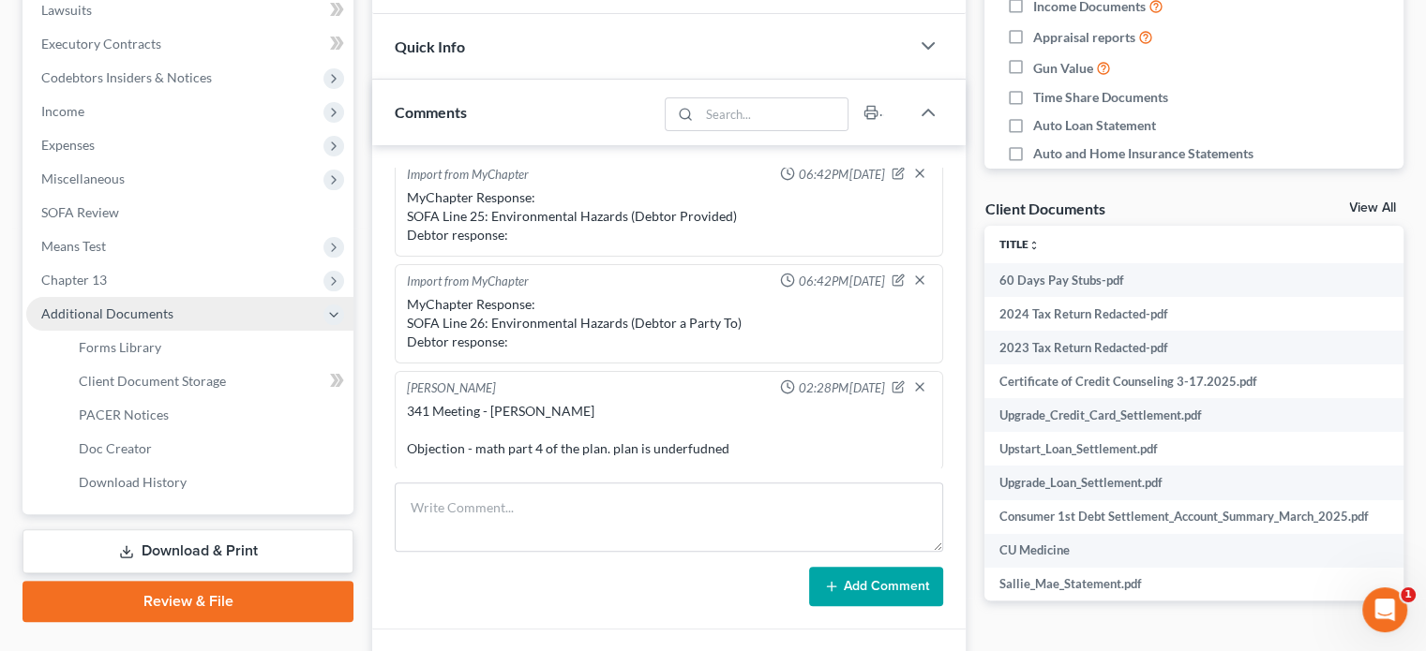
scroll to position [693, 0]
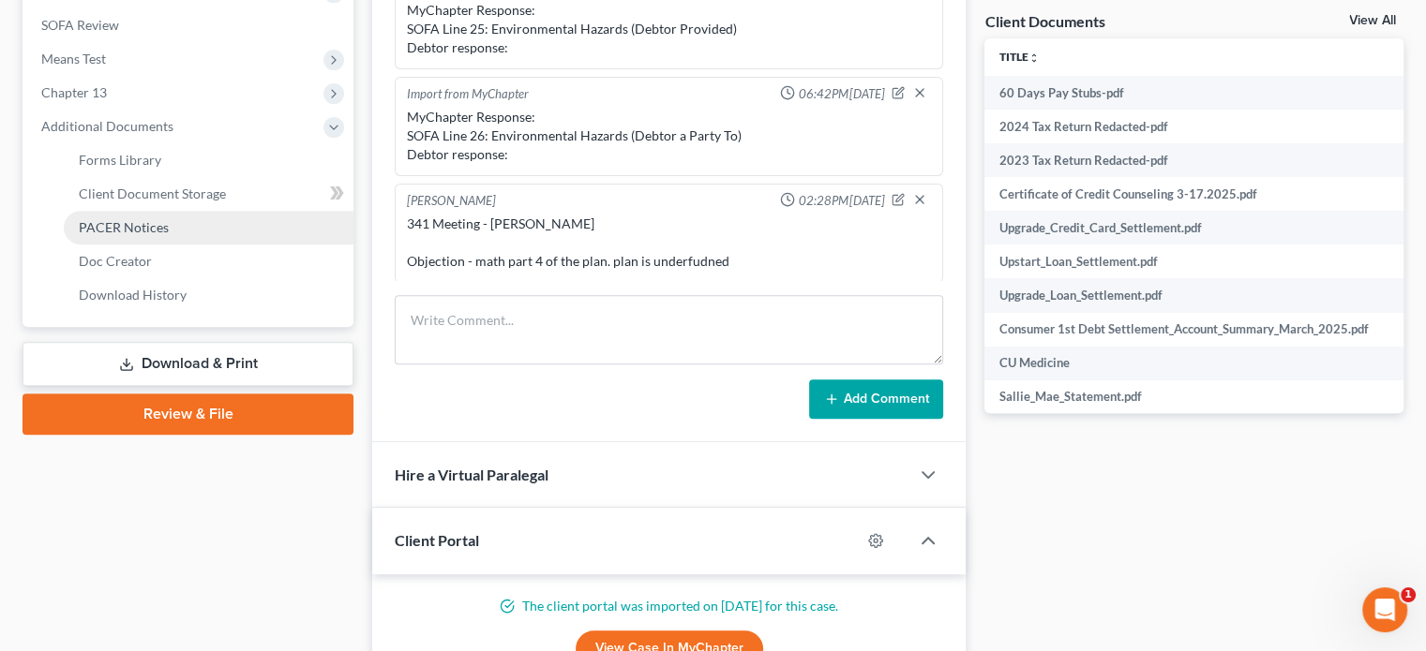
click at [98, 229] on span "PACER Notices" at bounding box center [124, 227] width 90 height 16
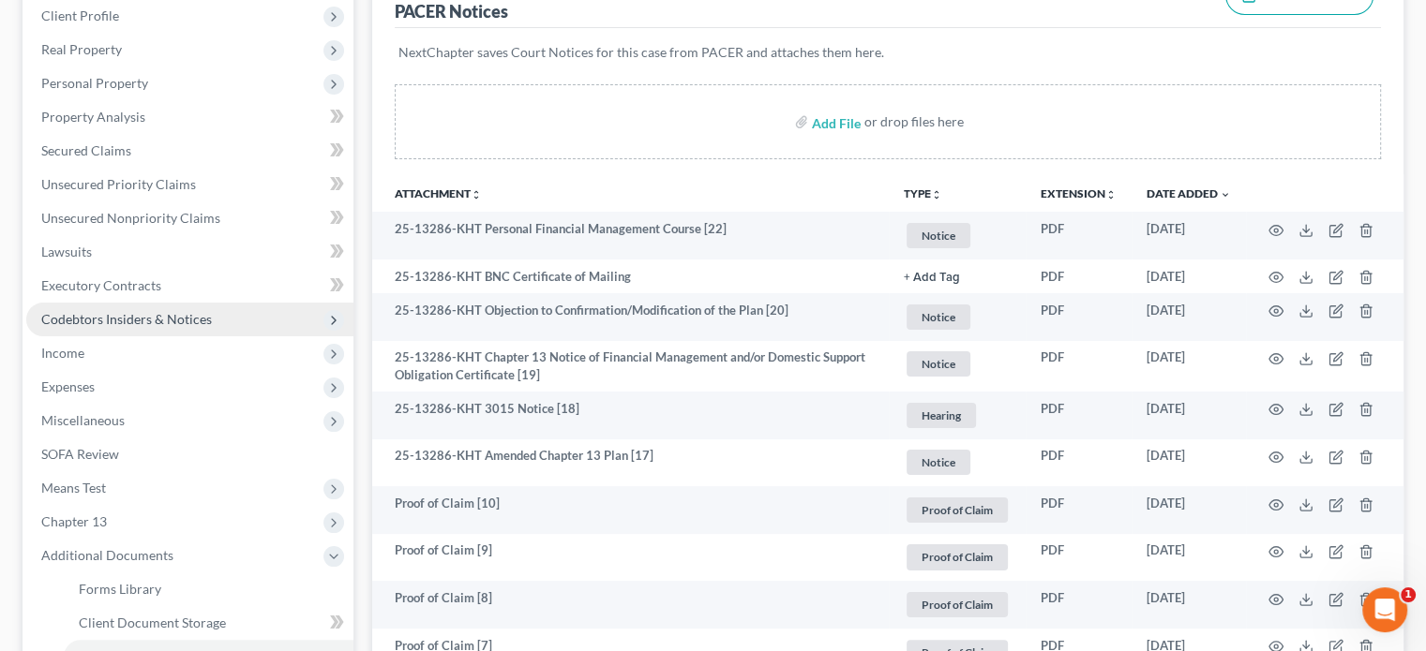
scroll to position [276, 0]
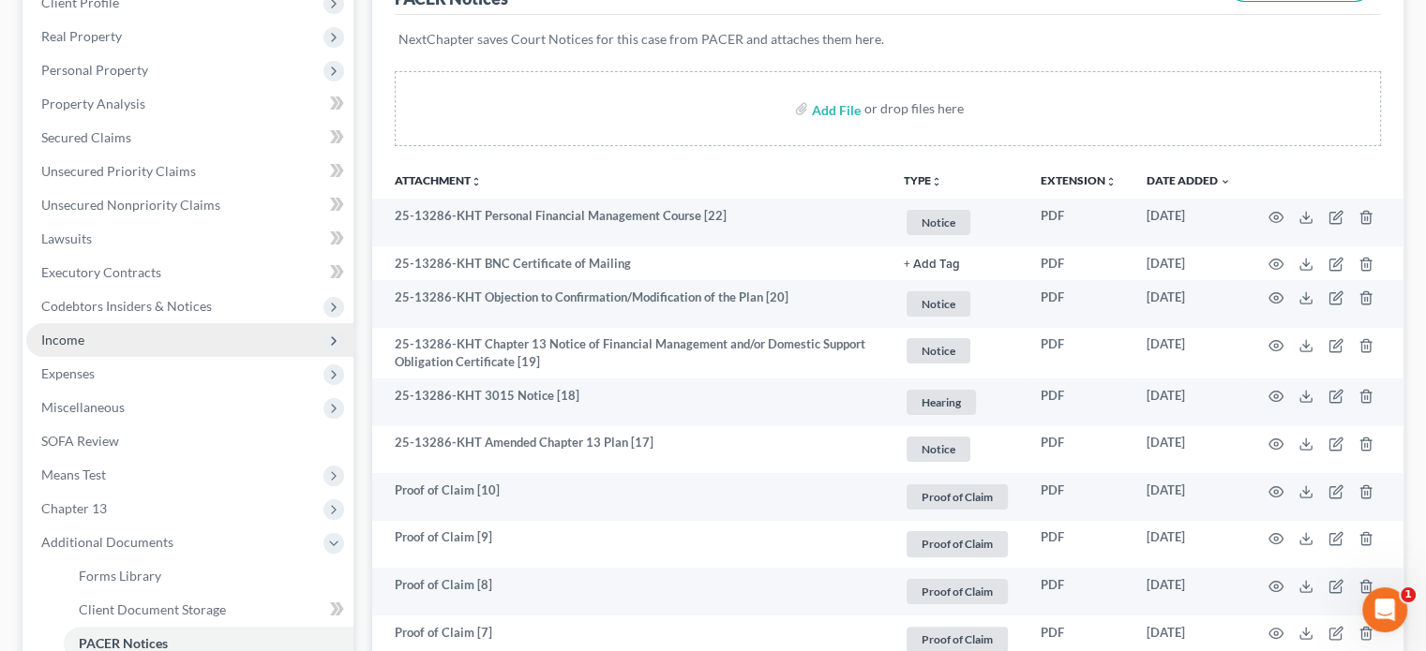
click at [88, 341] on span "Income" at bounding box center [189, 340] width 327 height 34
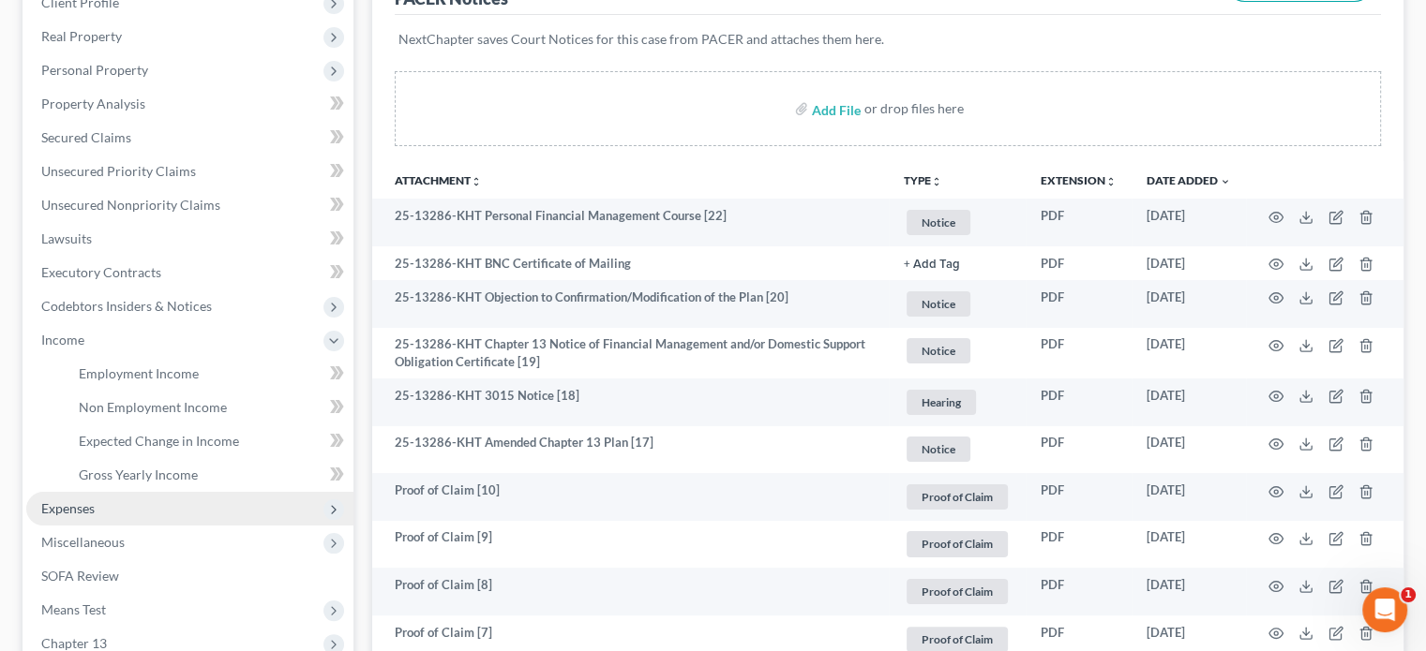
click at [107, 508] on span "Expenses" at bounding box center [189, 509] width 327 height 34
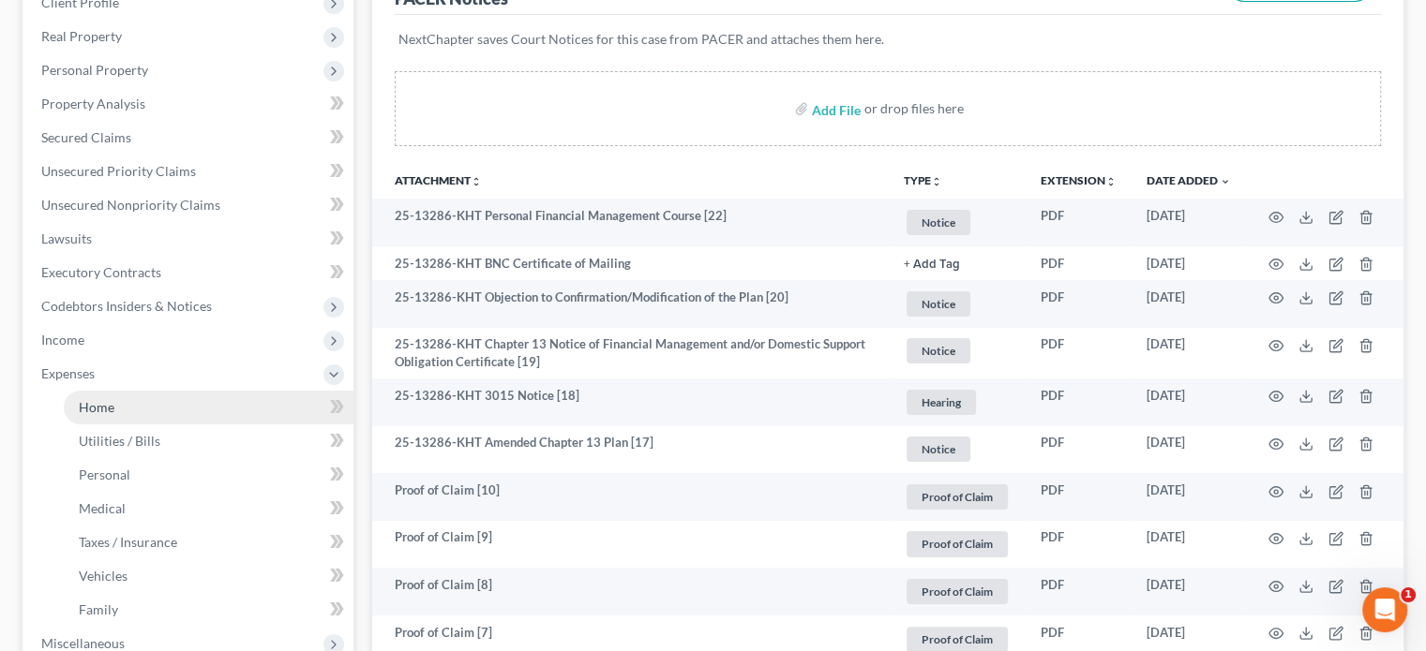
click at [104, 411] on span "Home" at bounding box center [97, 407] width 36 height 16
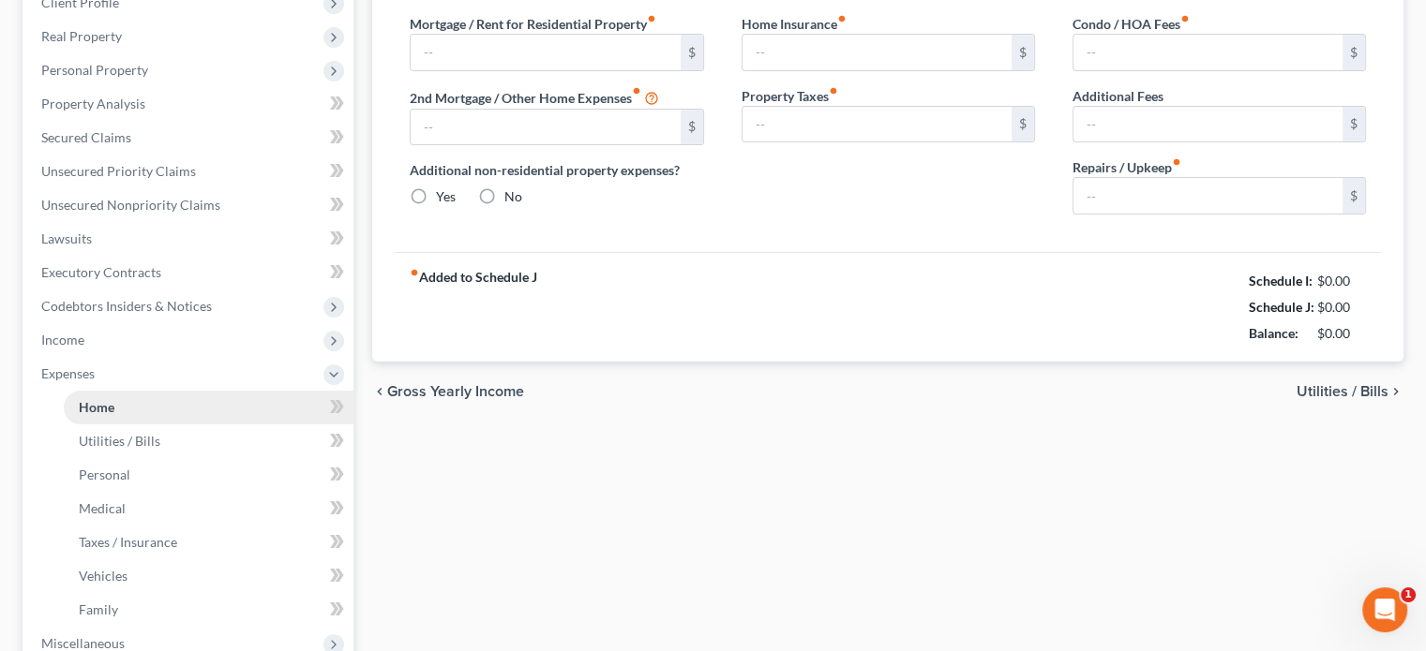
scroll to position [60, 0]
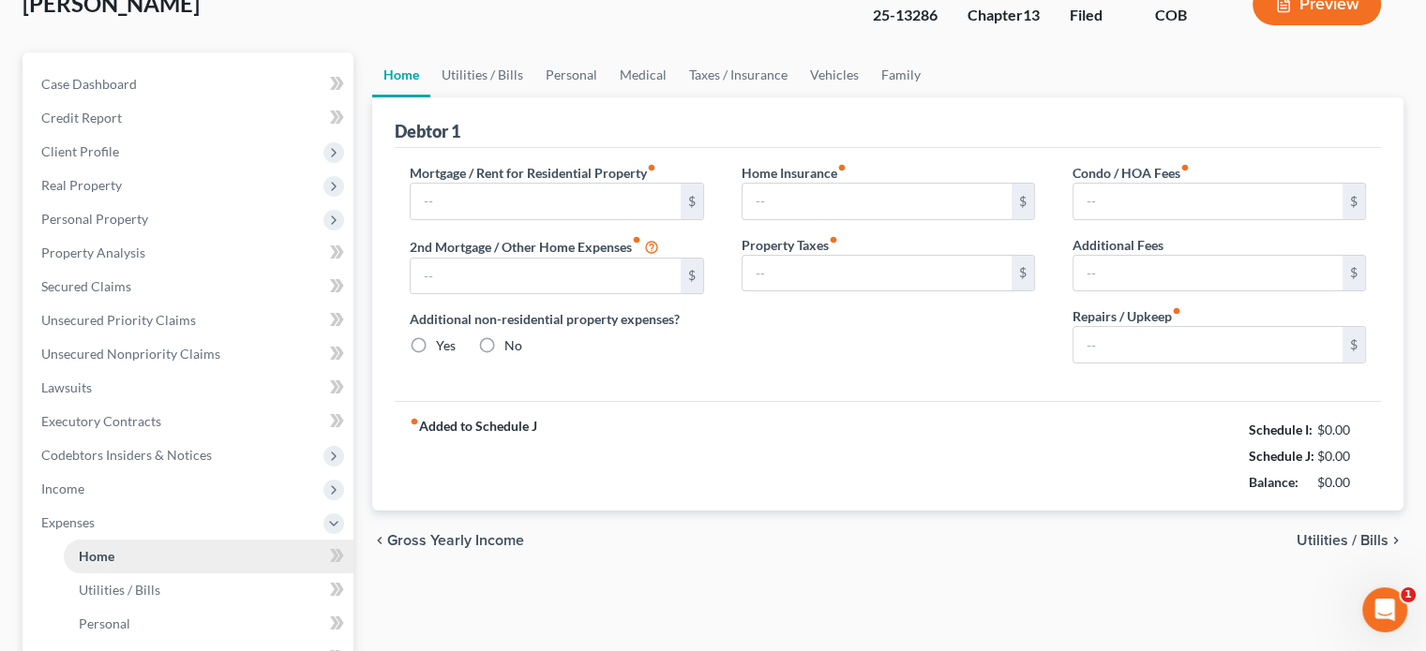
type input "2,569.95"
radio input "true"
type input "13.67"
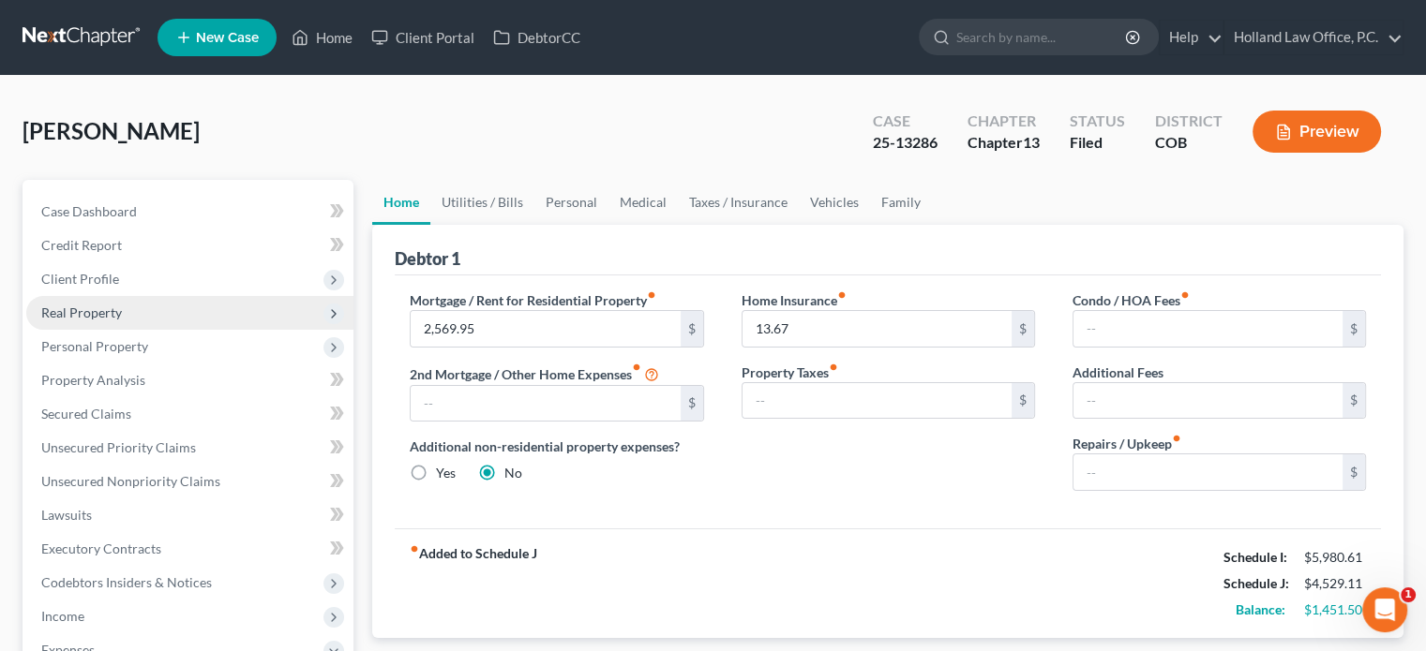
scroll to position [94, 0]
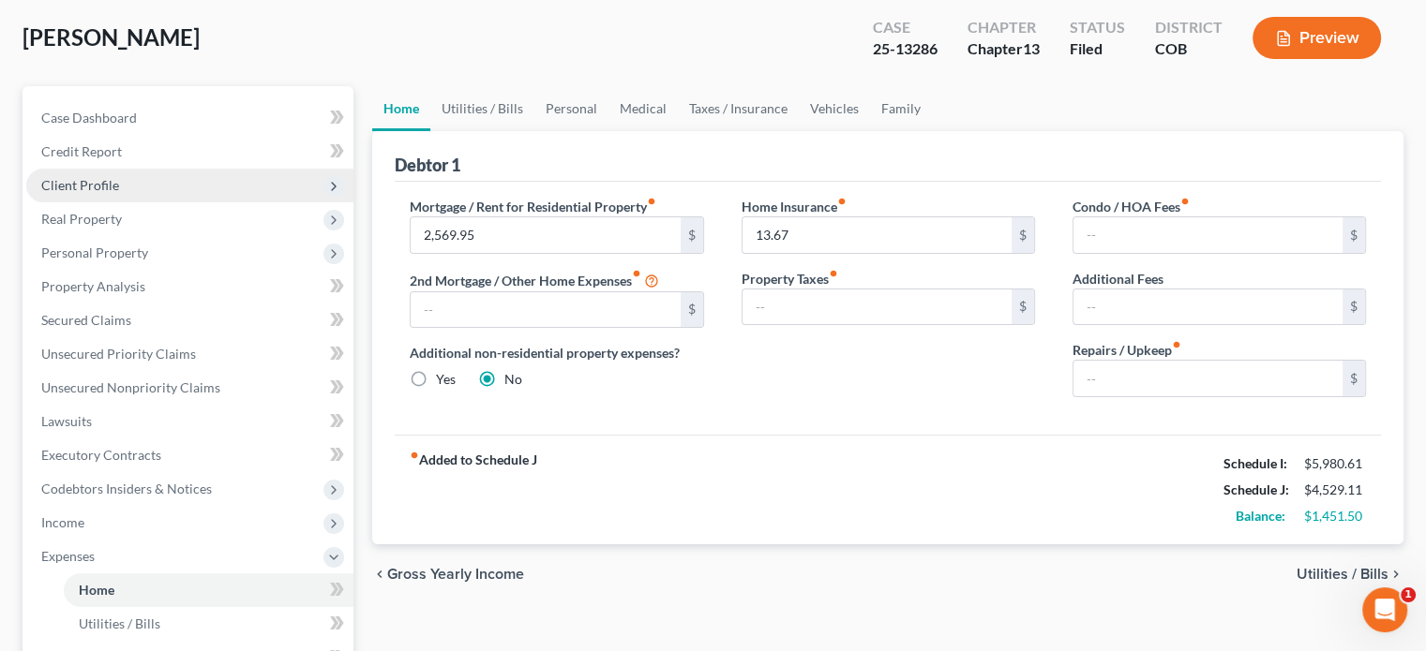
click at [99, 182] on span "Client Profile" at bounding box center [80, 185] width 78 height 16
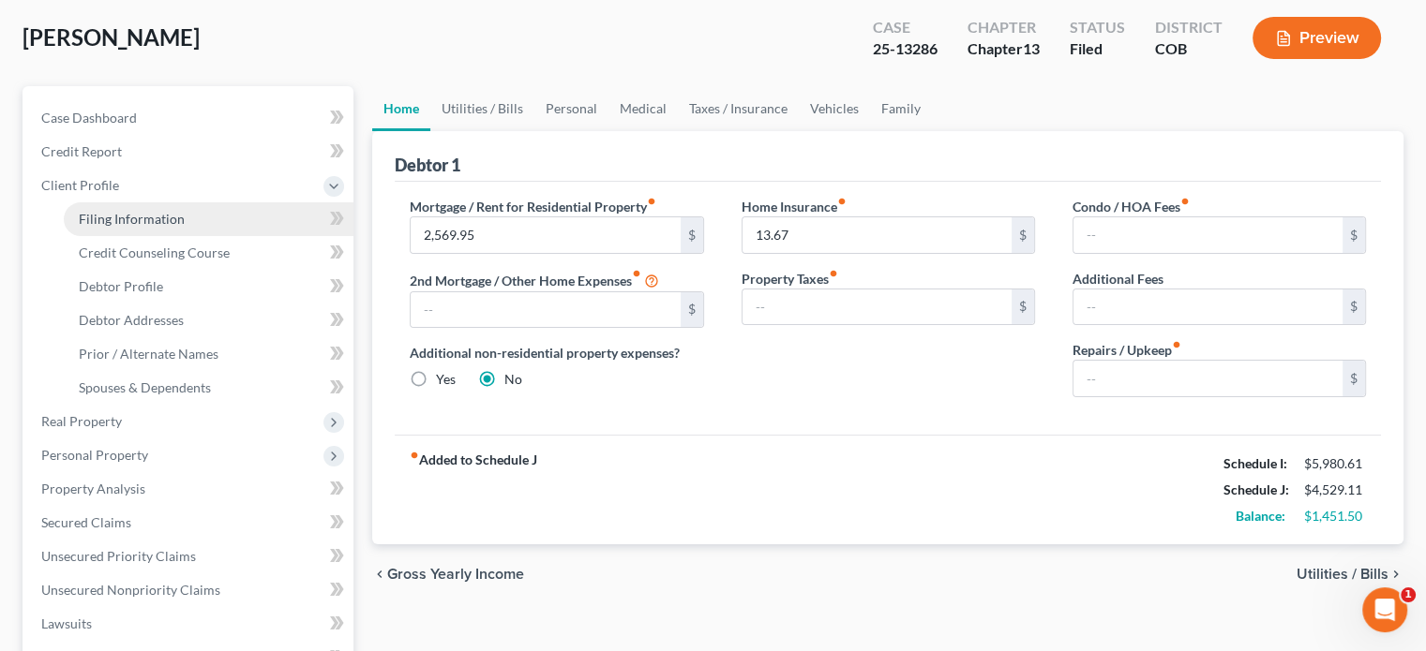
click at [116, 223] on span "Filing Information" at bounding box center [132, 219] width 106 height 16
select select "1"
select select "0"
select select "3"
select select "5"
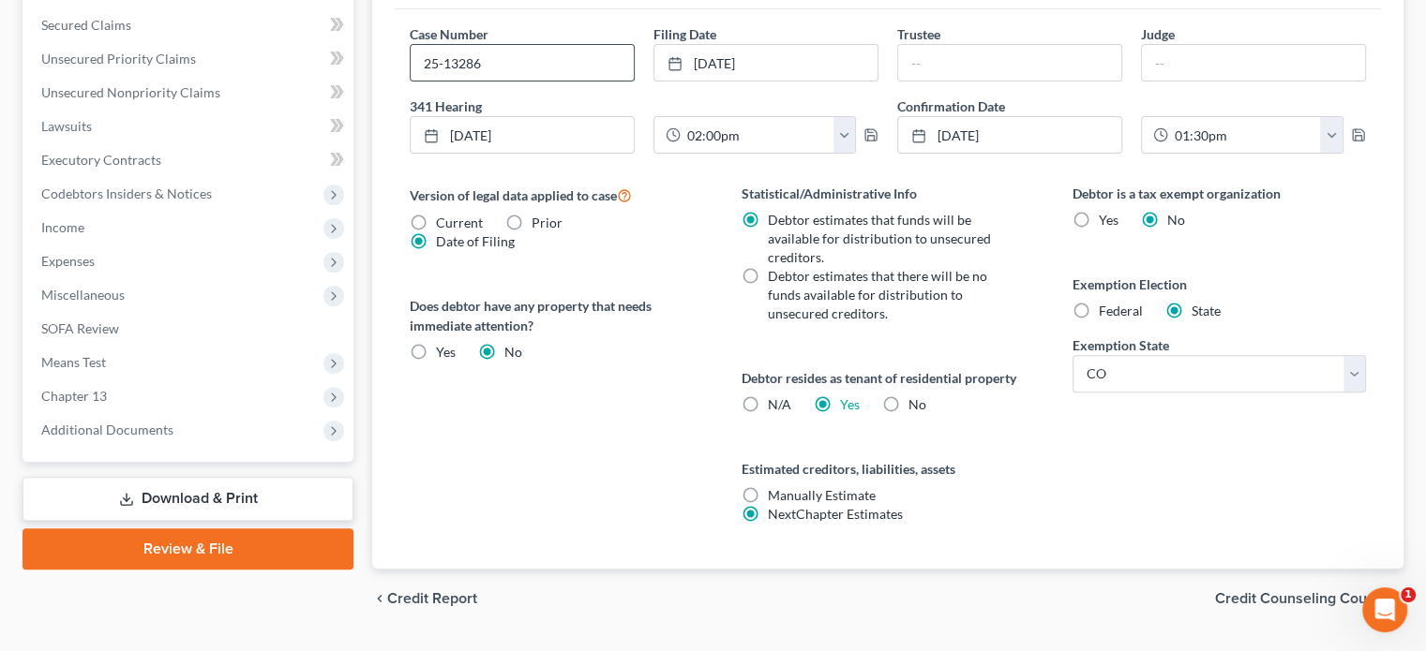
scroll to position [637, 0]
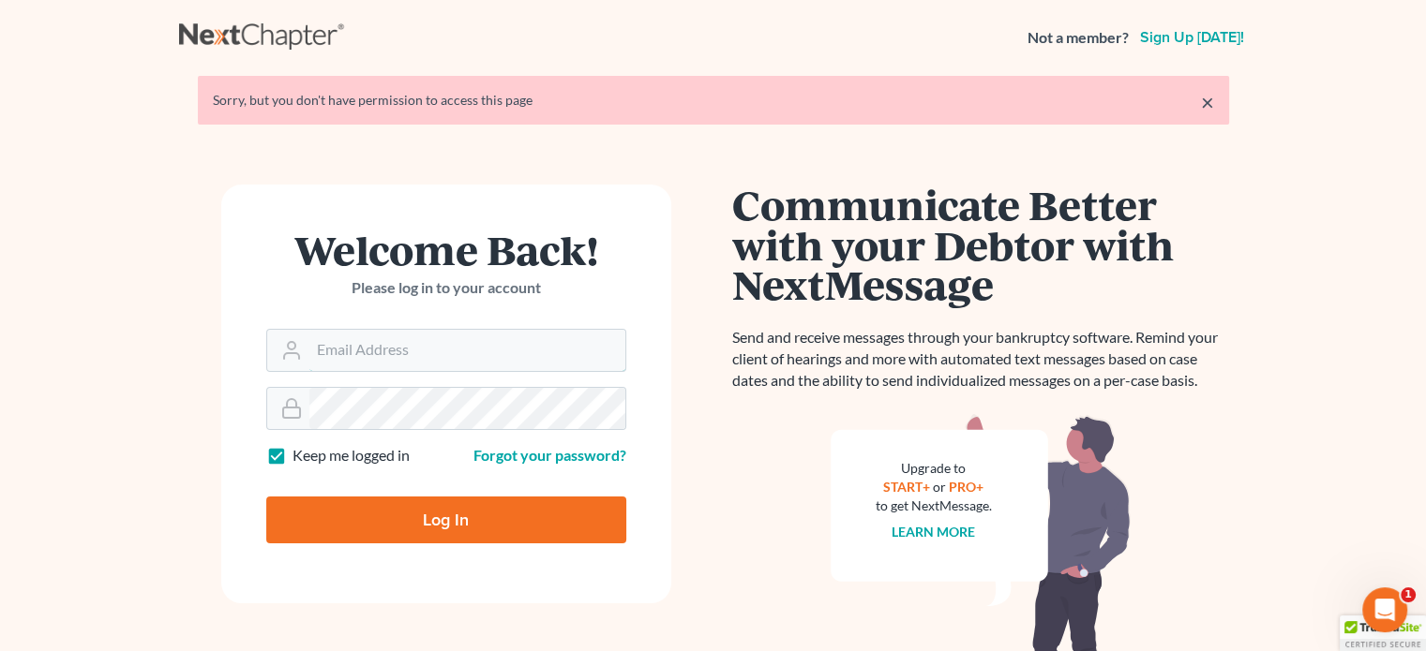
type input "[PERSON_NAME][EMAIL_ADDRESS][DOMAIN_NAME]"
click at [510, 529] on input "Log In" at bounding box center [446, 520] width 360 height 47
type input "Thinking..."
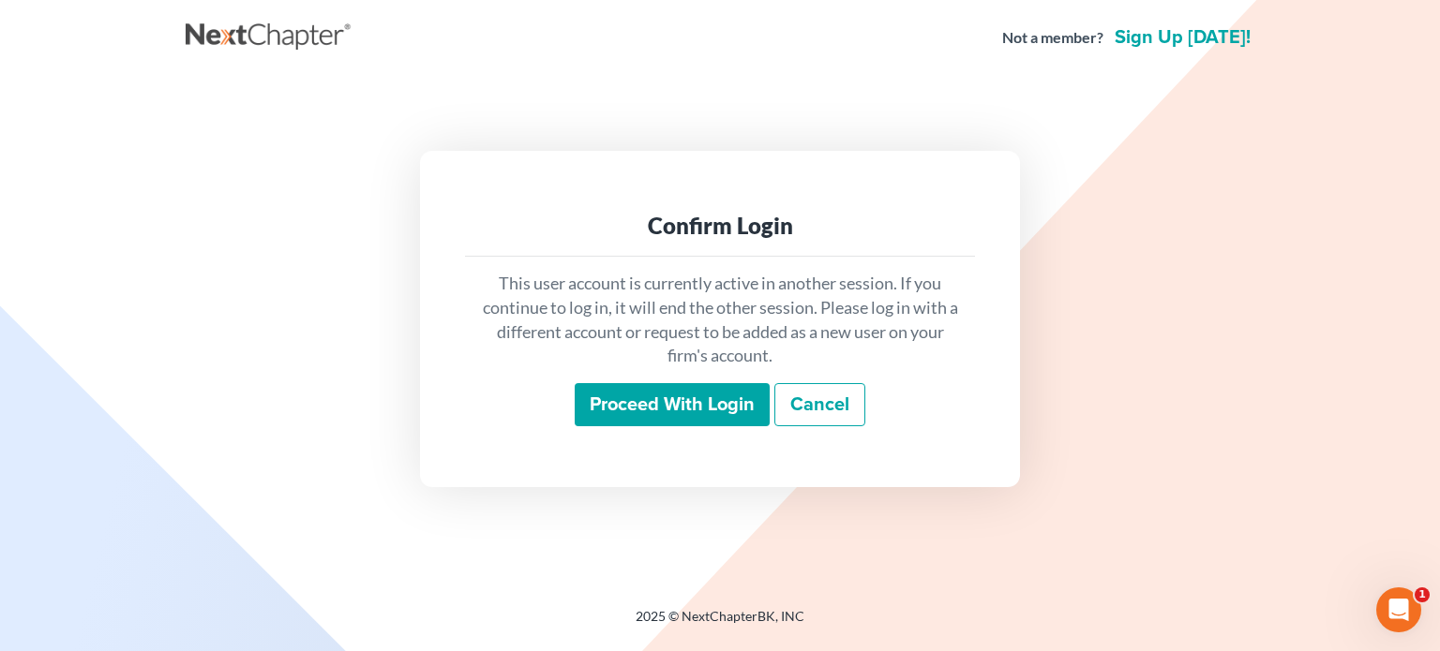
click at [709, 411] on input "Proceed with login" at bounding box center [672, 404] width 195 height 43
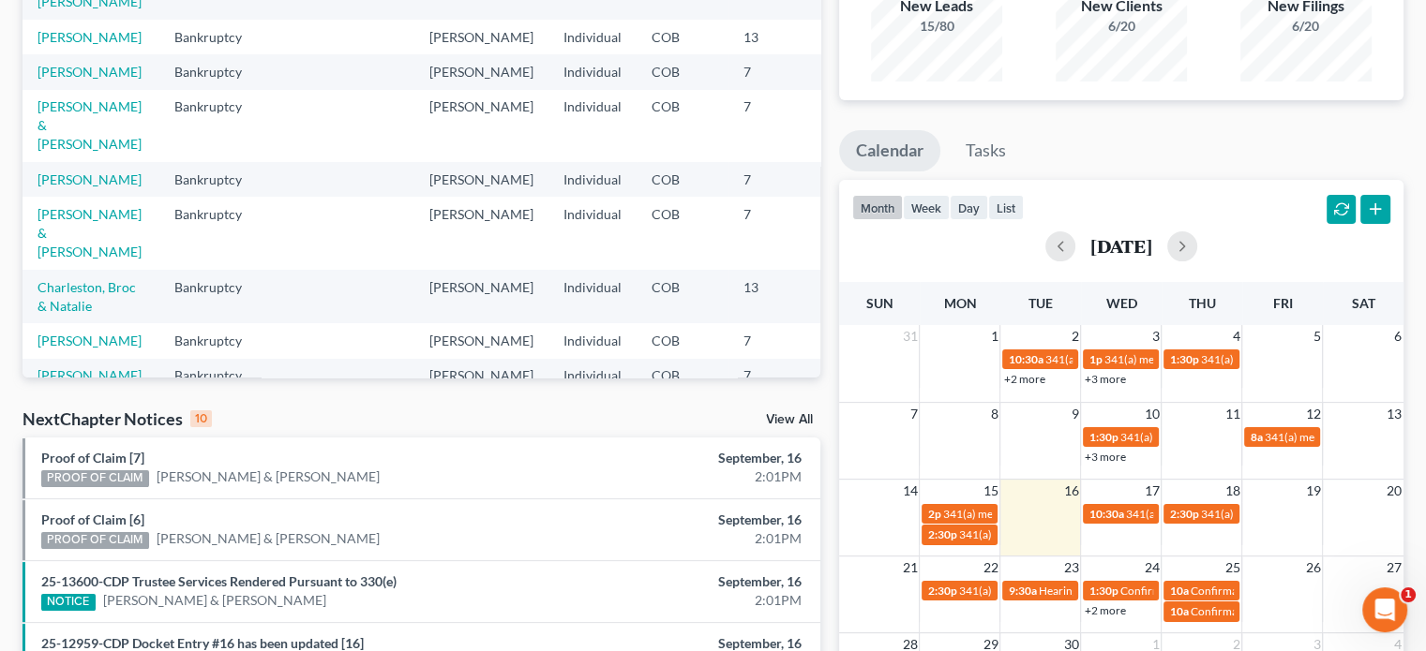
scroll to position [281, 0]
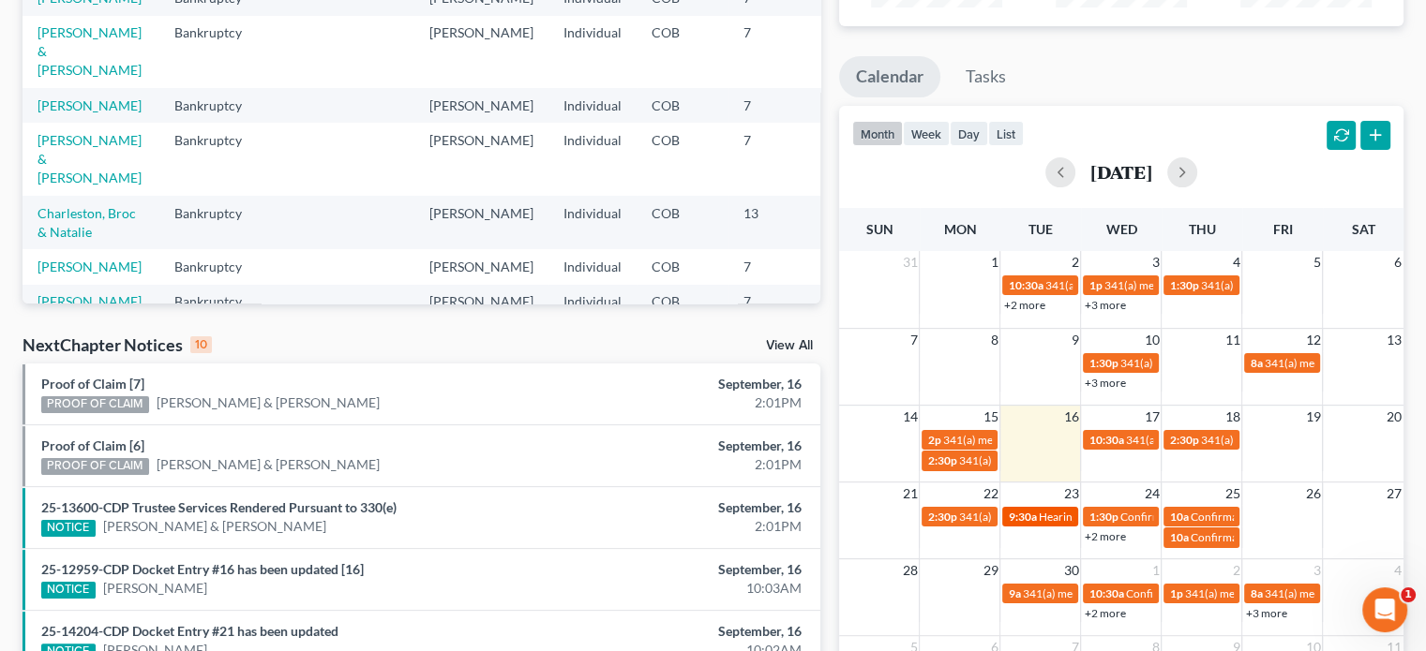
click at [1030, 511] on span "9:30a" at bounding box center [1022, 517] width 28 height 14
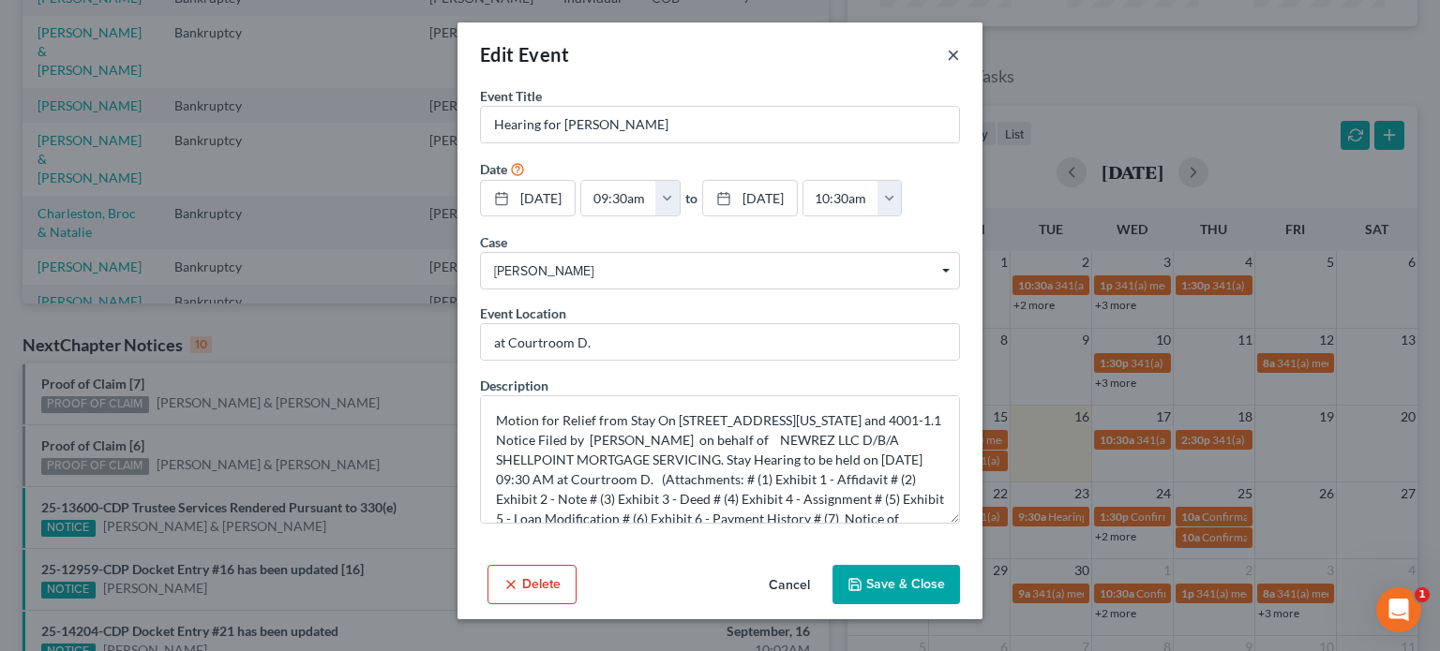
click at [950, 59] on button "×" at bounding box center [953, 54] width 13 height 22
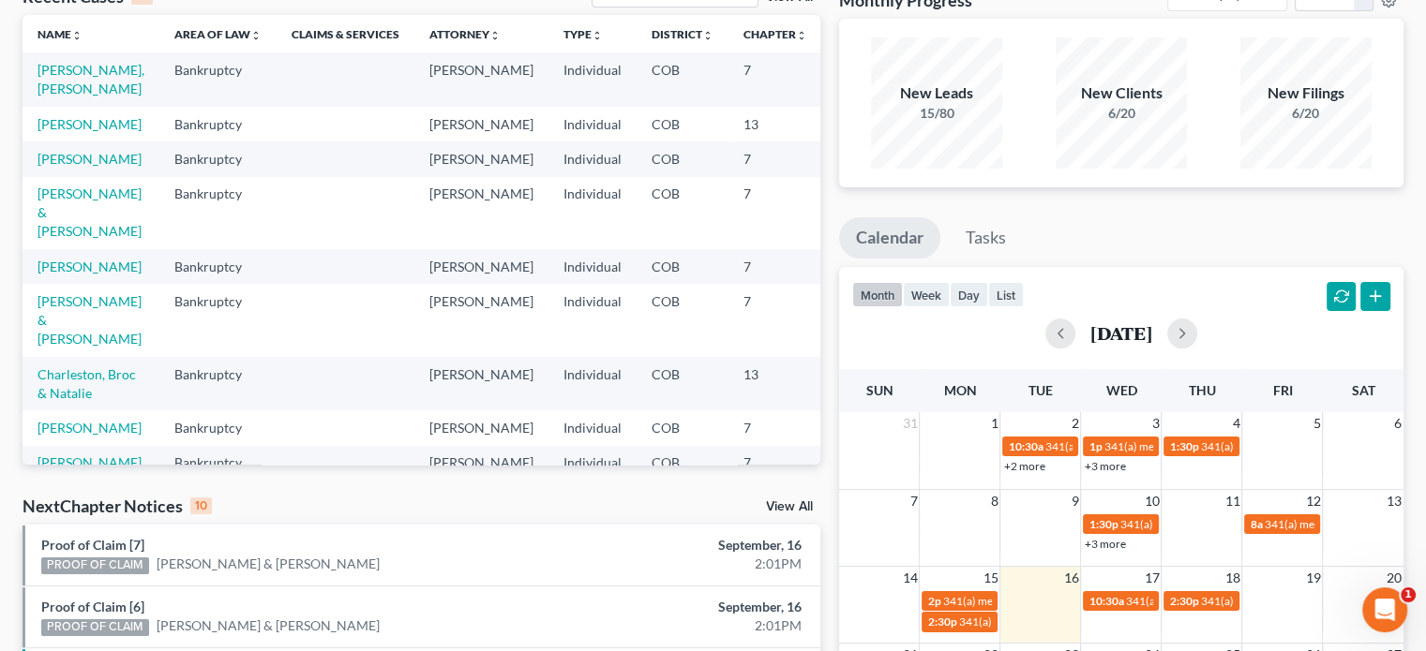
scroll to position [0, 0]
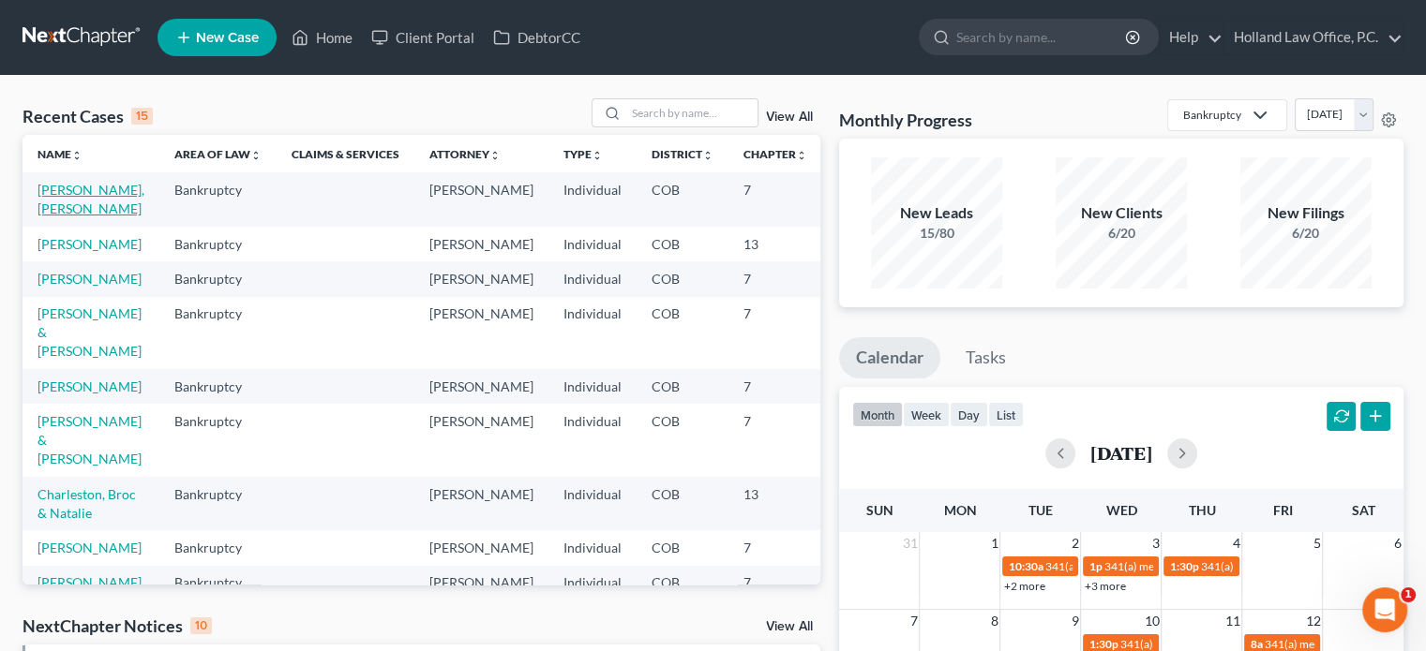
click at [52, 206] on link "[PERSON_NAME], [PERSON_NAME]" at bounding box center [90, 199] width 107 height 35
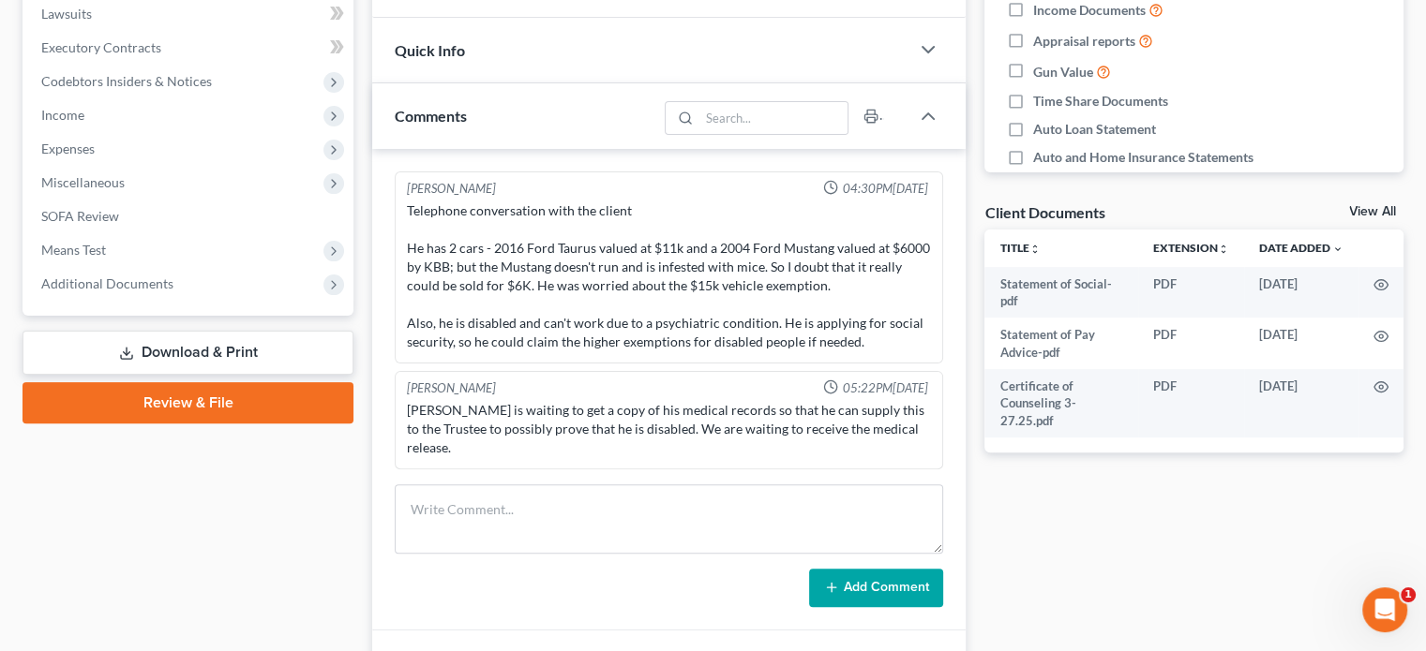
scroll to position [375, 0]
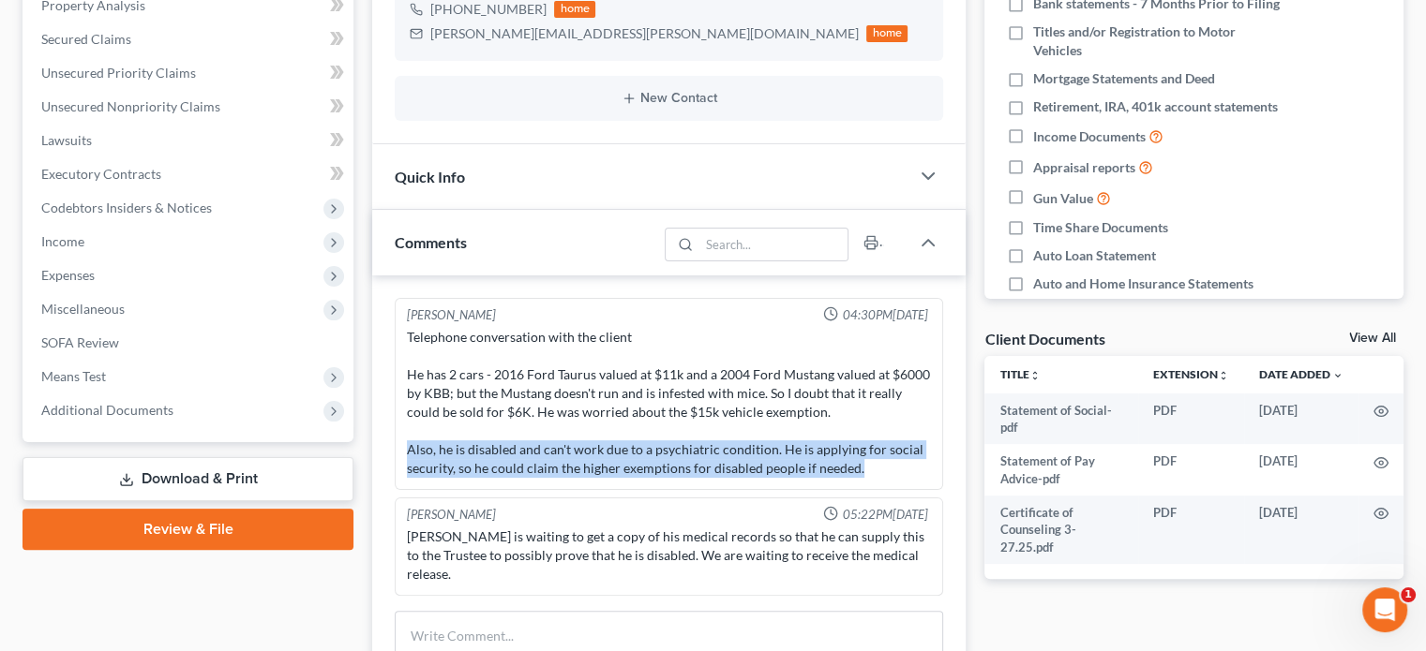
drag, startPoint x: 409, startPoint y: 448, endPoint x: 884, endPoint y: 485, distance: 476.6
click at [884, 485] on div "[PERSON_NAME] 04:30PM[DATE] Telephone conversation with the client He has 2 car…" at bounding box center [669, 394] width 548 height 192
